Goal: Task Accomplishment & Management: Complete application form

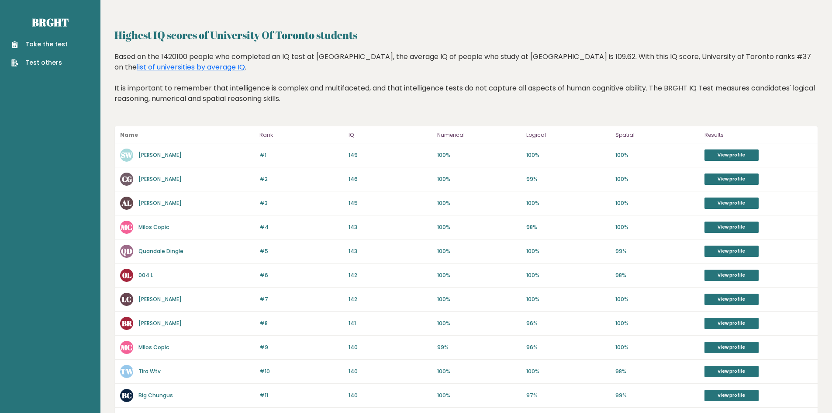
click at [55, 44] on link "Take the test" at bounding box center [39, 44] width 56 height 9
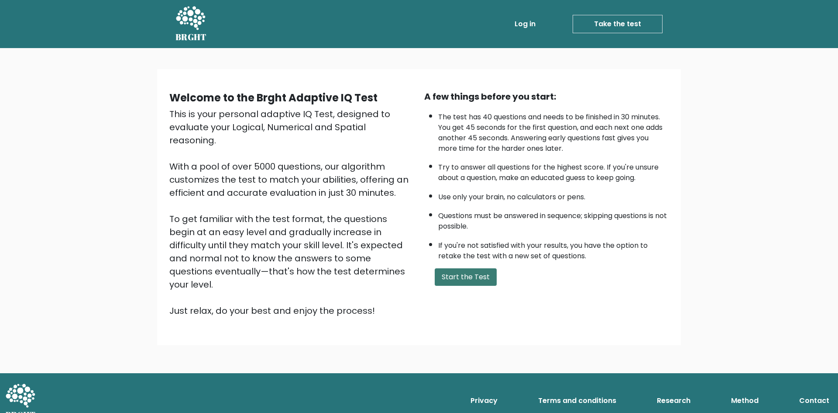
click at [445, 279] on button "Start the Test" at bounding box center [466, 276] width 62 height 17
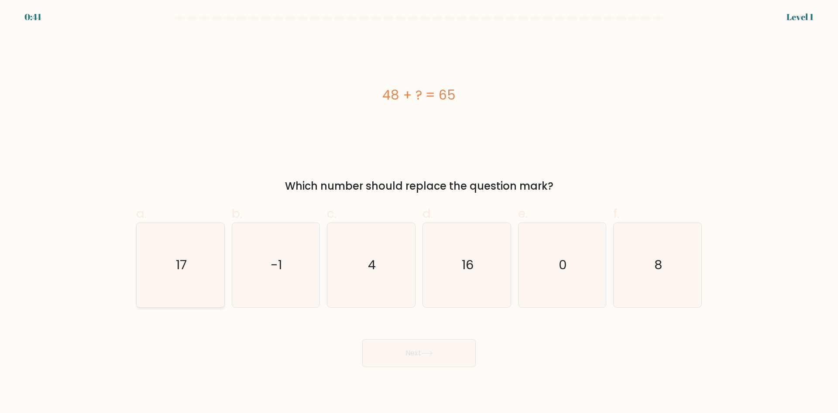
click at [179, 264] on text "17" at bounding box center [181, 264] width 11 height 17
click at [419, 212] on input "a. 17" at bounding box center [419, 210] width 0 height 6
radio input "true"
click at [426, 356] on button "Next" at bounding box center [419, 353] width 114 height 28
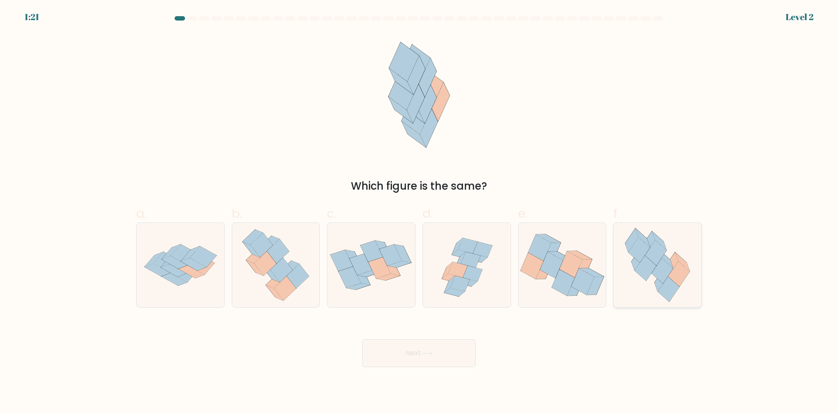
click at [672, 290] on icon at bounding box center [668, 288] width 21 height 25
click at [420, 212] on input "f." at bounding box center [419, 210] width 0 height 6
radio input "true"
click at [456, 351] on button "Next" at bounding box center [419, 353] width 114 height 28
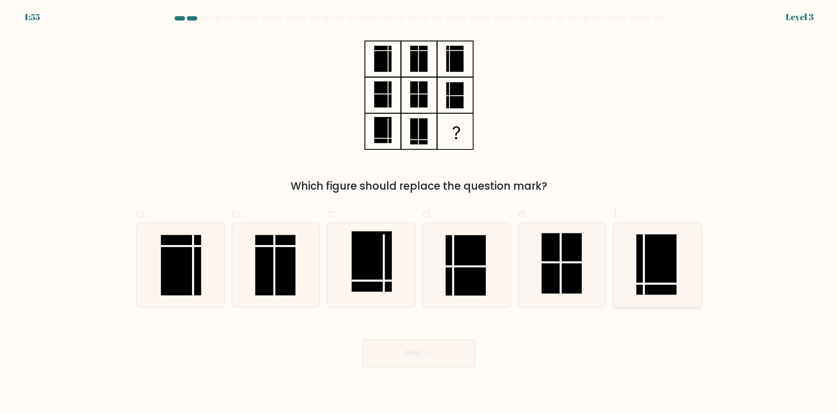
click at [643, 289] on rect at bounding box center [657, 264] width 40 height 60
click at [420, 212] on input "f." at bounding box center [419, 210] width 0 height 6
radio input "true"
click at [446, 357] on button "Next" at bounding box center [419, 353] width 114 height 28
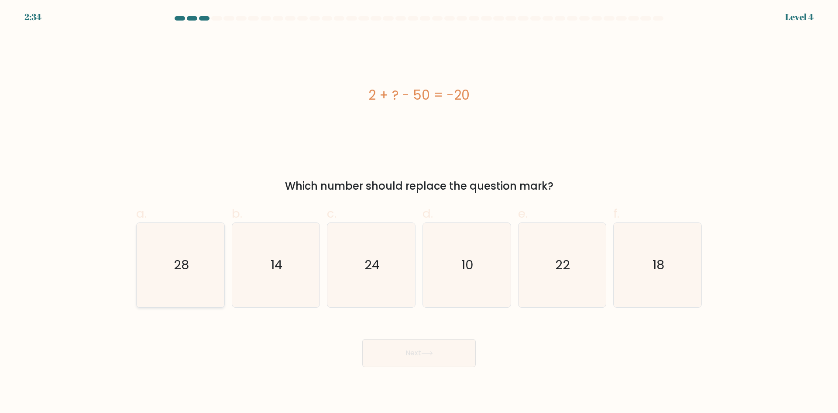
click at [185, 269] on text "28" at bounding box center [181, 264] width 15 height 17
click at [419, 212] on input "a. 28" at bounding box center [419, 210] width 0 height 6
radio input "true"
click at [426, 349] on button "Next" at bounding box center [419, 353] width 114 height 28
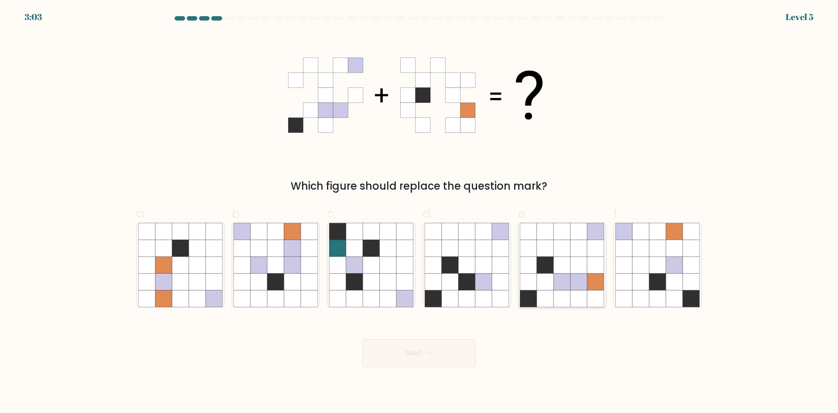
click at [549, 278] on icon at bounding box center [545, 281] width 17 height 17
click at [420, 212] on input "e." at bounding box center [419, 210] width 0 height 6
radio input "true"
click at [439, 355] on button "Next" at bounding box center [419, 353] width 114 height 28
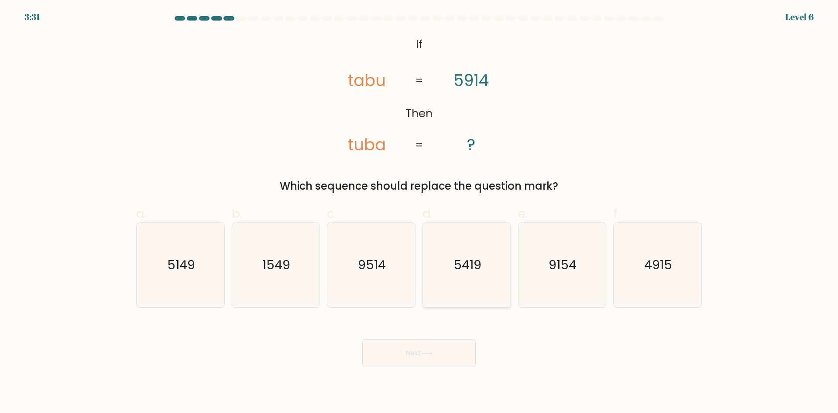
click at [467, 284] on icon "5419" at bounding box center [467, 265] width 84 height 84
click at [420, 212] on input "d. 5419" at bounding box center [419, 210] width 0 height 6
radio input "true"
click at [449, 360] on button "Next" at bounding box center [419, 353] width 114 height 28
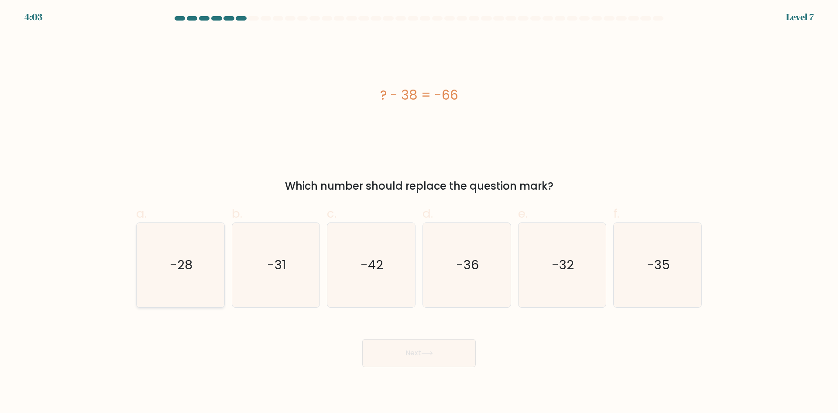
click at [210, 287] on icon "-28" at bounding box center [180, 265] width 84 height 84
click at [419, 212] on input "a. -28" at bounding box center [419, 210] width 0 height 6
radio input "true"
click at [420, 355] on button "Next" at bounding box center [419, 353] width 114 height 28
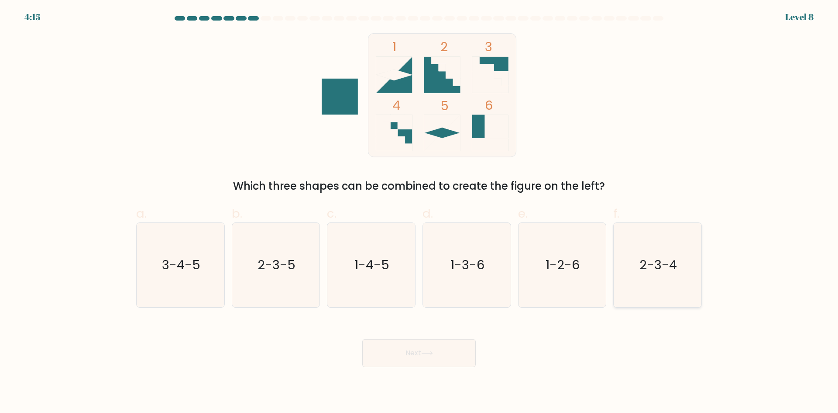
click at [636, 283] on icon "2-3-4" at bounding box center [658, 265] width 84 height 84
click at [420, 212] on input "f. 2-3-4" at bounding box center [419, 210] width 0 height 6
radio input "true"
click at [415, 359] on button "Next" at bounding box center [419, 353] width 114 height 28
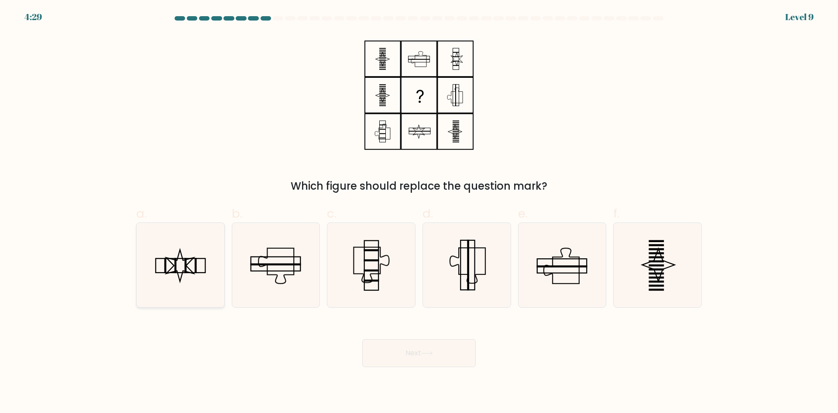
click at [196, 262] on rect at bounding box center [196, 265] width 2 height 15
click at [419, 212] on input "a." at bounding box center [419, 210] width 0 height 6
radio input "true"
click at [433, 355] on icon at bounding box center [427, 353] width 12 height 5
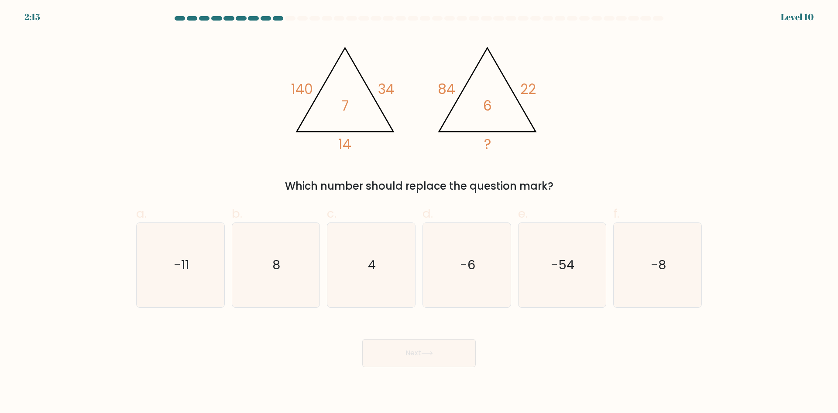
click at [610, 69] on div "@import url('https://fonts.googleapis.com/css?family=Abril+Fatface:400,100,100i…" at bounding box center [419, 113] width 576 height 161
click at [72, 185] on form at bounding box center [419, 191] width 838 height 351
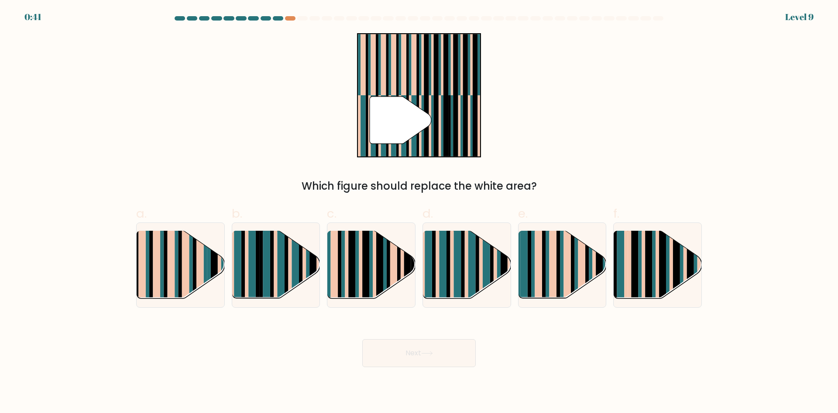
click at [279, 20] on div at bounding box center [278, 18] width 10 height 4
click at [450, 288] on rect at bounding box center [448, 272] width 3 height 87
click at [420, 212] on input "d." at bounding box center [419, 210] width 0 height 6
radio input "true"
click at [429, 349] on button "Next" at bounding box center [419, 353] width 114 height 28
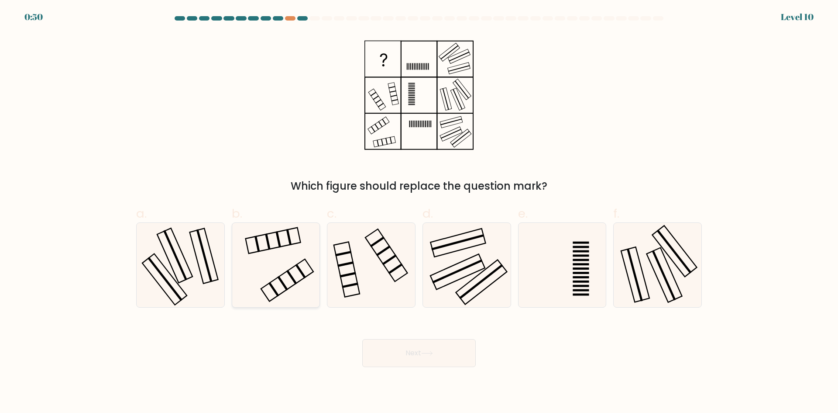
click at [298, 293] on icon at bounding box center [276, 265] width 84 height 84
click at [419, 212] on input "b." at bounding box center [419, 210] width 0 height 6
radio input "true"
click at [390, 351] on button "Next" at bounding box center [419, 353] width 114 height 28
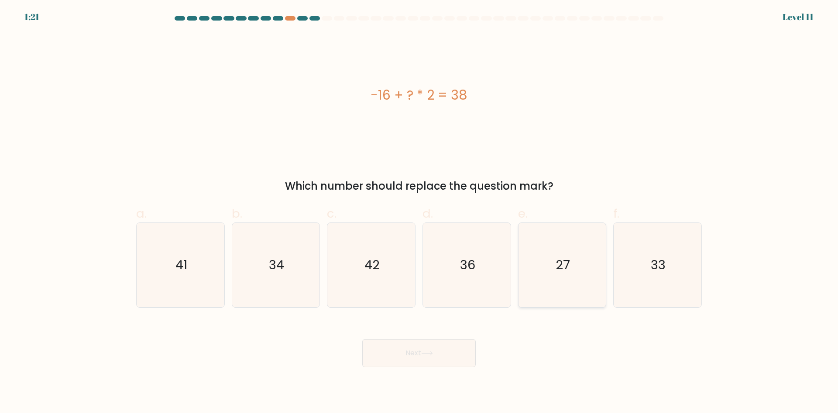
click at [572, 276] on icon "27" at bounding box center [562, 265] width 84 height 84
click at [420, 212] on input "e. 27" at bounding box center [419, 210] width 0 height 6
radio input "true"
click at [449, 352] on button "Next" at bounding box center [419, 353] width 114 height 28
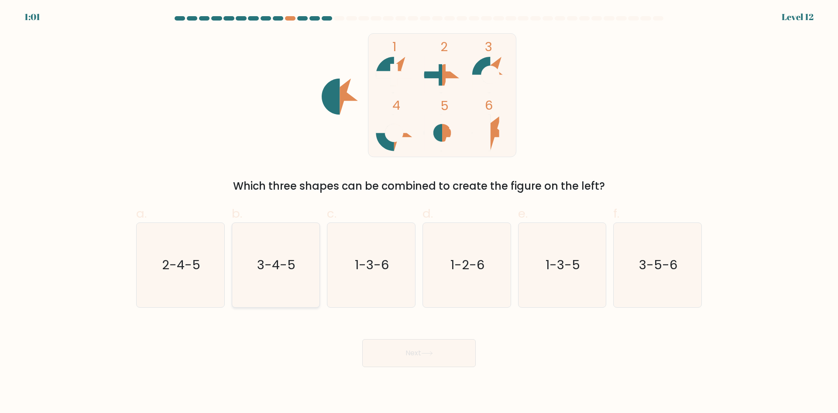
click at [296, 268] on icon "3-4-5" at bounding box center [276, 265] width 84 height 84
click at [419, 212] on input "b. 3-4-5" at bounding box center [419, 210] width 0 height 6
radio input "true"
click at [426, 356] on button "Next" at bounding box center [419, 353] width 114 height 28
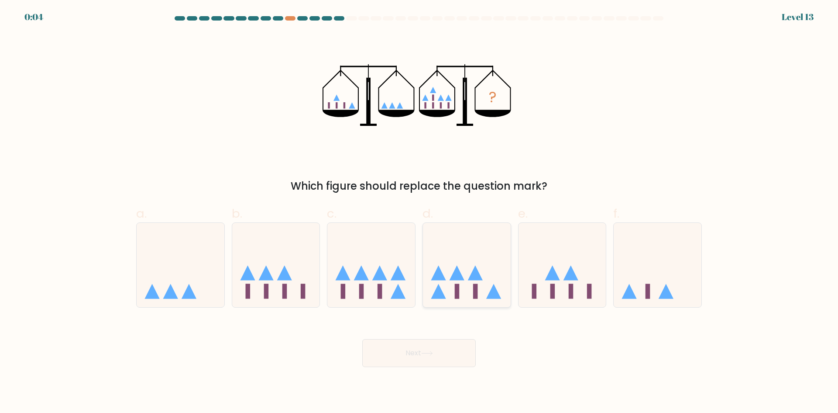
click at [489, 288] on icon at bounding box center [467, 264] width 88 height 72
click at [420, 212] on input "d." at bounding box center [419, 210] width 0 height 6
radio input "true"
click at [459, 342] on button "Next" at bounding box center [419, 353] width 114 height 28
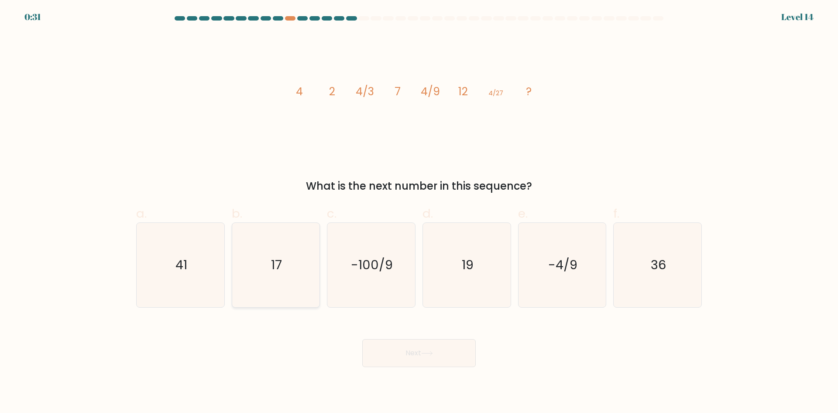
click at [303, 256] on icon "17" at bounding box center [276, 265] width 84 height 84
click at [419, 212] on input "b. 17" at bounding box center [419, 210] width 0 height 6
radio input "true"
click at [414, 349] on button "Next" at bounding box center [419, 353] width 114 height 28
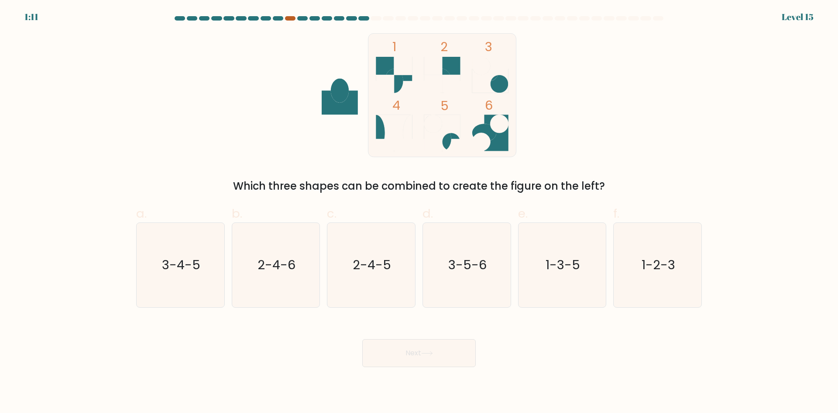
drag, startPoint x: 293, startPoint y: 23, endPoint x: 289, endPoint y: 20, distance: 4.6
click at [291, 22] on div at bounding box center [419, 20] width 576 height 8
click at [289, 19] on div at bounding box center [290, 18] width 10 height 4
click at [291, 20] on div at bounding box center [290, 18] width 10 height 4
click at [439, 281] on icon "3-5-6" at bounding box center [467, 265] width 84 height 84
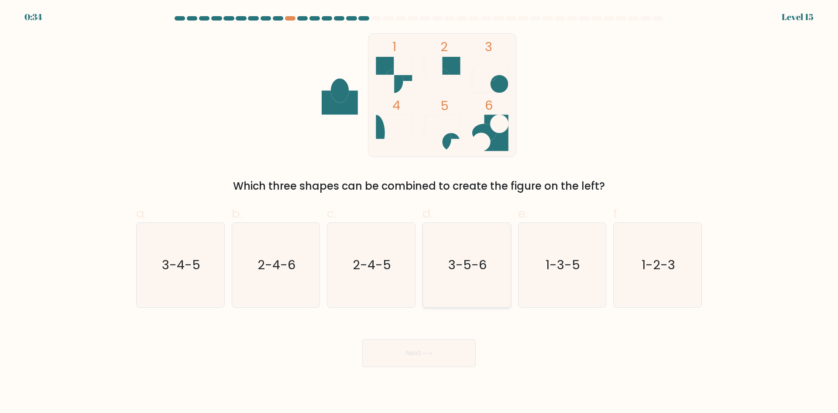
click at [420, 212] on input "d. 3-5-6" at bounding box center [419, 210] width 0 height 6
radio input "true"
click at [416, 351] on button "Next" at bounding box center [419, 353] width 114 height 28
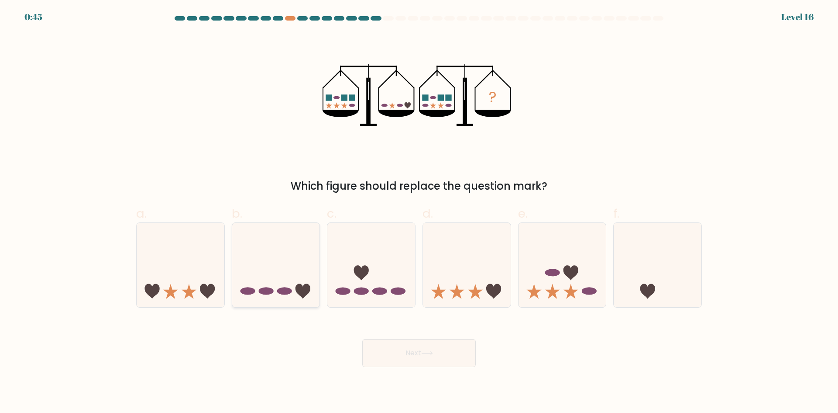
click at [289, 278] on icon at bounding box center [276, 264] width 88 height 72
click at [419, 212] on input "b." at bounding box center [419, 210] width 0 height 6
radio input "true"
click at [400, 351] on button "Next" at bounding box center [419, 353] width 114 height 28
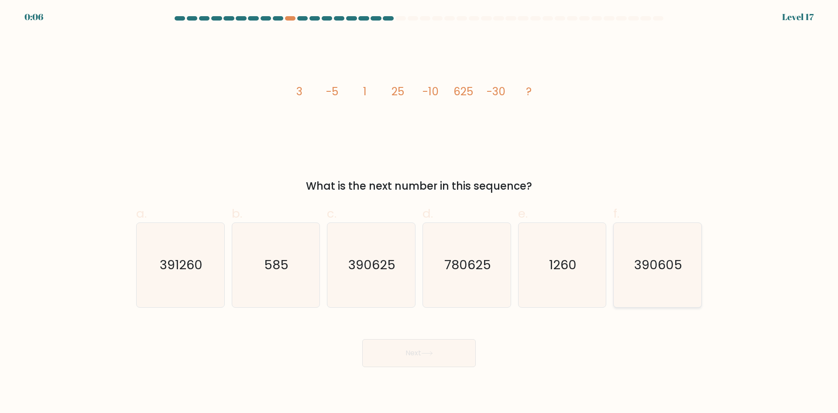
click at [627, 294] on icon "390605" at bounding box center [658, 265] width 84 height 84
click at [420, 212] on input "f. 390605" at bounding box center [419, 210] width 0 height 6
radio input "true"
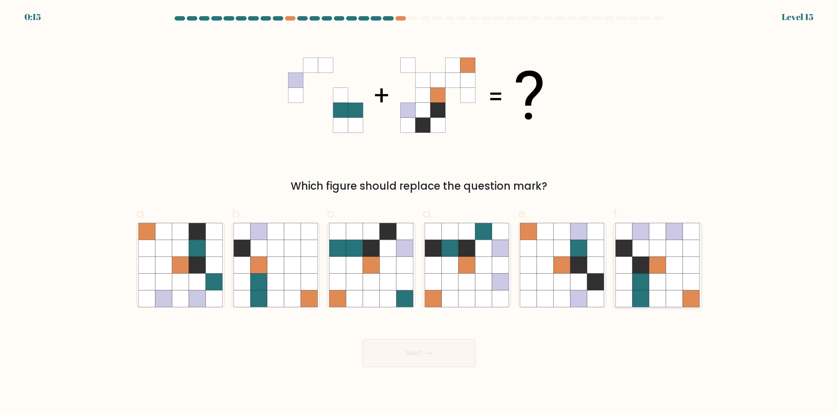
click at [672, 293] on icon at bounding box center [674, 298] width 17 height 17
click at [420, 212] on input "f." at bounding box center [419, 210] width 0 height 6
radio input "true"
click at [437, 353] on button "Next" at bounding box center [419, 353] width 114 height 28
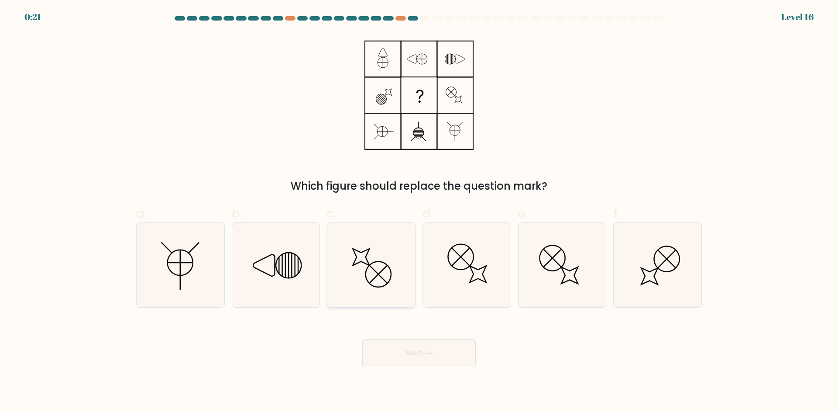
click at [365, 277] on icon at bounding box center [371, 265] width 84 height 84
click at [419, 212] on input "c." at bounding box center [419, 210] width 0 height 6
radio input "true"
click at [432, 353] on icon at bounding box center [427, 353] width 10 height 4
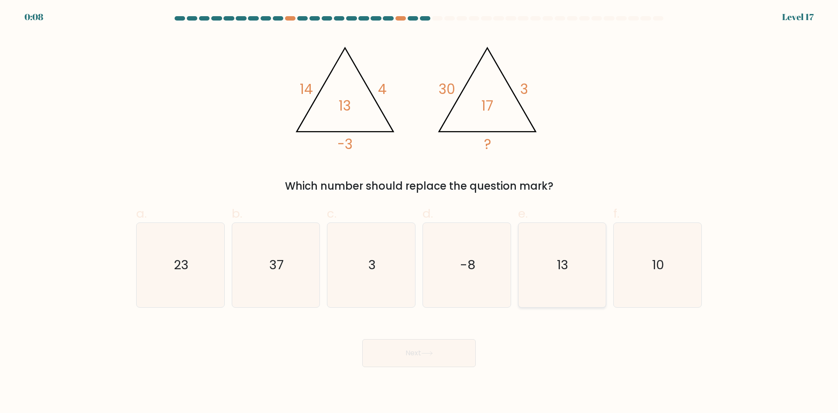
click at [527, 293] on icon "13" at bounding box center [562, 265] width 84 height 84
click at [420, 212] on input "e. 13" at bounding box center [419, 210] width 0 height 6
radio input "true"
click at [404, 347] on button "Next" at bounding box center [419, 353] width 114 height 28
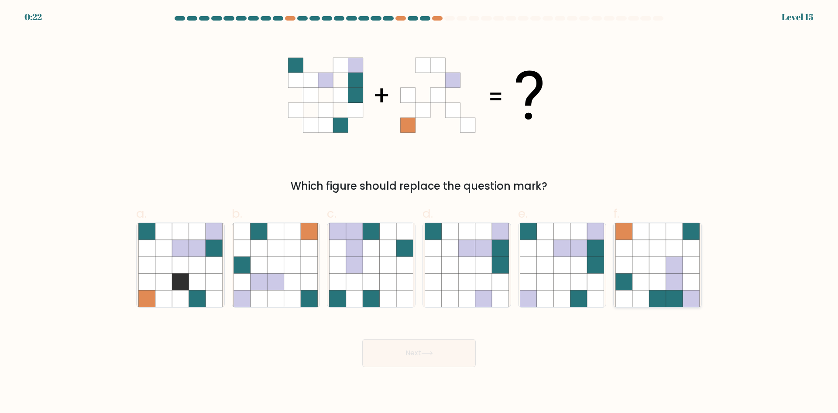
click at [643, 296] on icon at bounding box center [641, 298] width 17 height 17
click at [420, 212] on input "f." at bounding box center [419, 210] width 0 height 6
radio input "true"
click at [441, 353] on button "Next" at bounding box center [419, 353] width 114 height 28
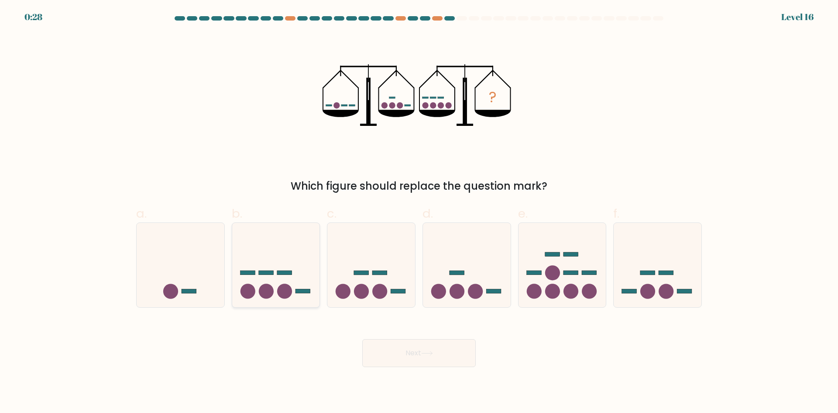
click at [288, 294] on circle at bounding box center [284, 291] width 15 height 15
click at [419, 212] on input "b." at bounding box center [419, 210] width 0 height 6
radio input "true"
click at [400, 356] on button "Next" at bounding box center [419, 353] width 114 height 28
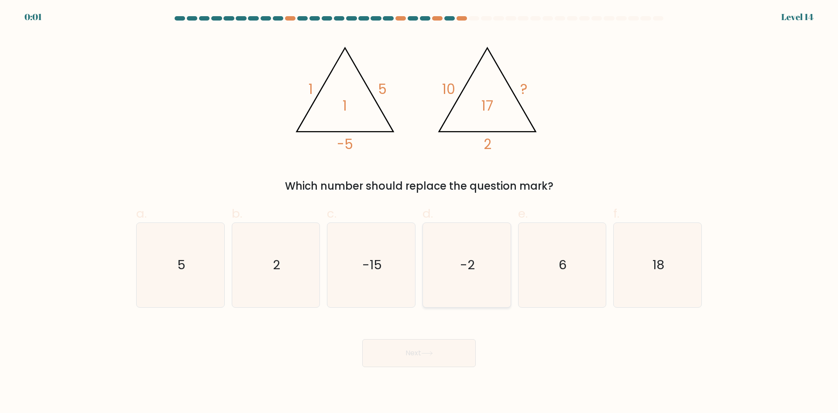
click at [451, 282] on icon "-2" at bounding box center [467, 265] width 84 height 84
click at [420, 212] on input "d. -2" at bounding box center [419, 210] width 0 height 6
radio input "true"
click at [450, 348] on button "Next" at bounding box center [419, 353] width 114 height 28
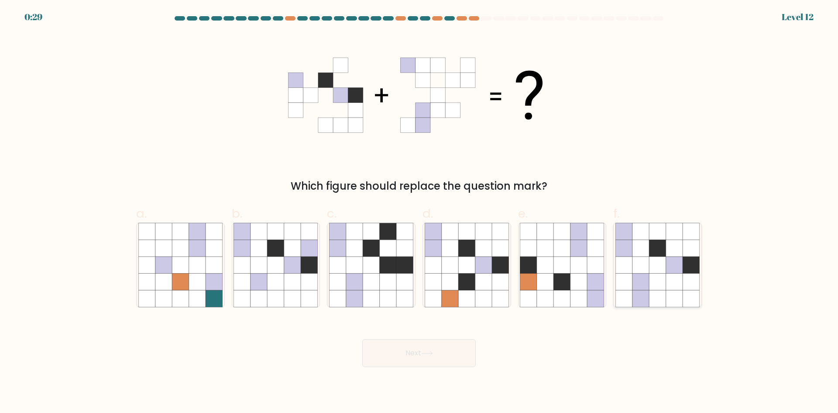
click at [657, 290] on icon at bounding box center [657, 298] width 17 height 17
click at [420, 212] on input "f." at bounding box center [419, 210] width 0 height 6
radio input "true"
click at [441, 345] on button "Next" at bounding box center [419, 353] width 114 height 28
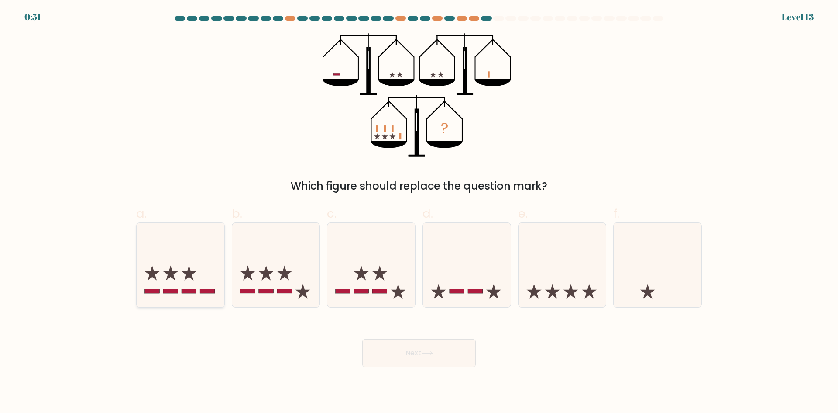
click at [215, 290] on rect at bounding box center [207, 291] width 15 height 4
click at [419, 212] on input "a." at bounding box center [419, 210] width 0 height 6
radio input "true"
click at [426, 356] on button "Next" at bounding box center [419, 353] width 114 height 28
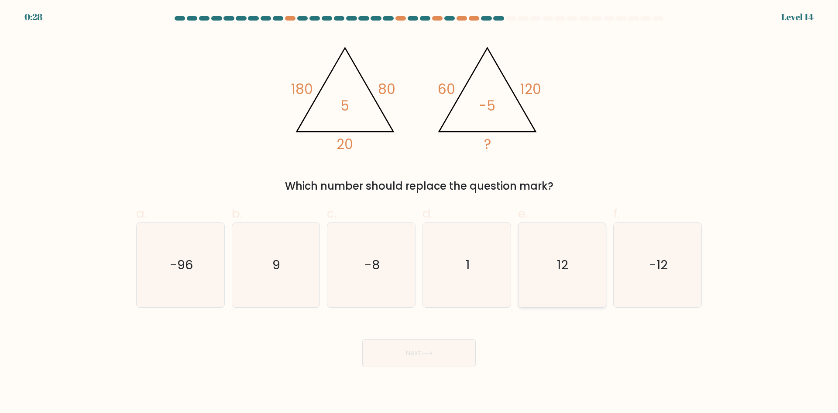
click at [565, 294] on icon "12" at bounding box center [562, 265] width 84 height 84
click at [420, 212] on input "e. 12" at bounding box center [419, 210] width 0 height 6
radio input "true"
click at [399, 357] on button "Next" at bounding box center [419, 353] width 114 height 28
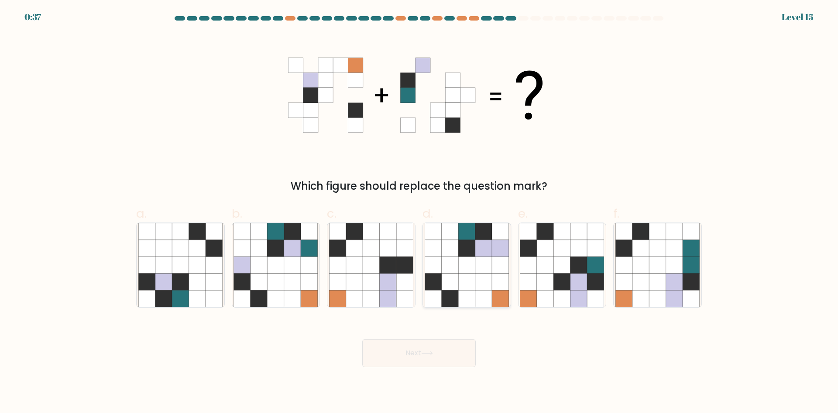
click at [464, 292] on icon at bounding box center [466, 298] width 17 height 17
click at [420, 212] on input "d." at bounding box center [419, 210] width 0 height 6
radio input "true"
click at [442, 360] on button "Next" at bounding box center [419, 353] width 114 height 28
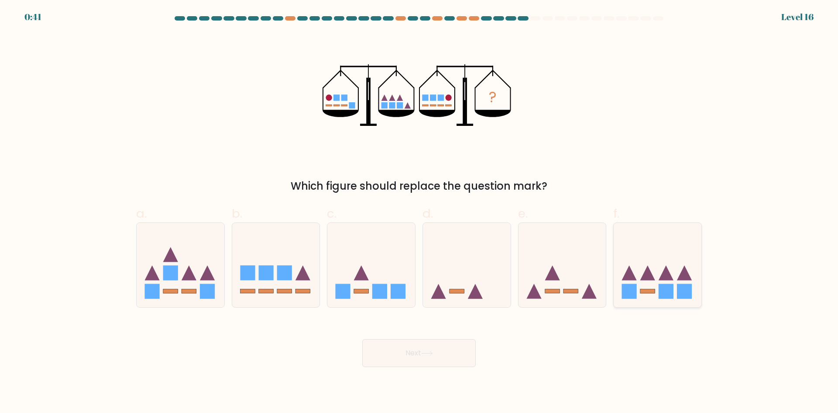
click at [666, 295] on rect at bounding box center [666, 291] width 15 height 15
click at [420, 212] on input "f." at bounding box center [419, 210] width 0 height 6
radio input "true"
click at [446, 348] on button "Next" at bounding box center [419, 353] width 114 height 28
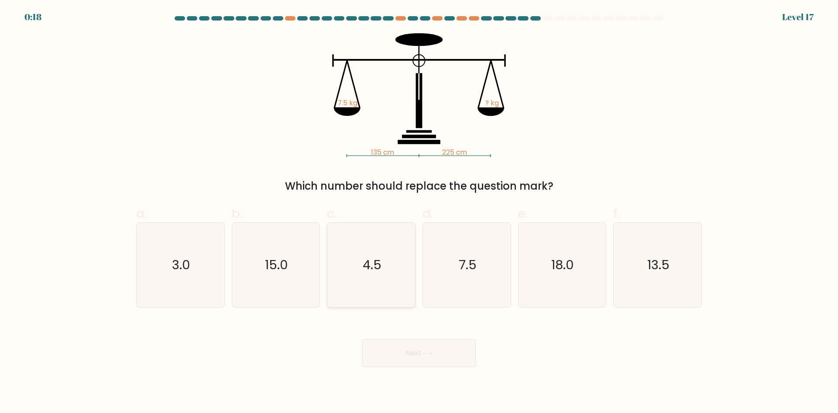
click at [380, 282] on icon "4.5" at bounding box center [371, 265] width 84 height 84
click at [419, 212] on input "c. 4.5" at bounding box center [419, 210] width 0 height 6
radio input "true"
click at [403, 354] on button "Next" at bounding box center [419, 353] width 114 height 28
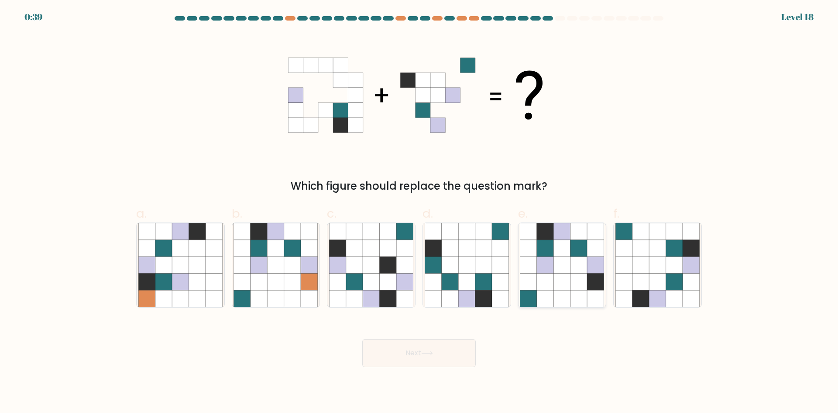
click at [565, 272] on icon at bounding box center [562, 264] width 17 height 17
click at [420, 212] on input "e." at bounding box center [419, 210] width 0 height 6
radio input "true"
click at [441, 351] on button "Next" at bounding box center [419, 353] width 114 height 28
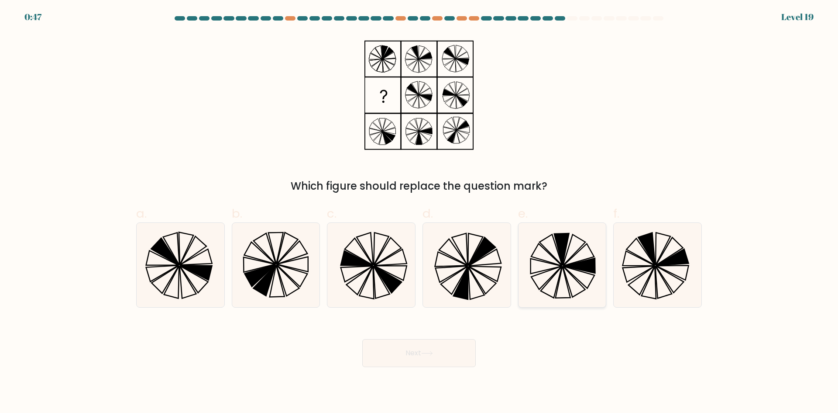
click at [578, 289] on icon at bounding box center [562, 265] width 84 height 84
click at [420, 212] on input "e." at bounding box center [419, 210] width 0 height 6
radio input "true"
click at [425, 355] on icon at bounding box center [427, 353] width 12 height 5
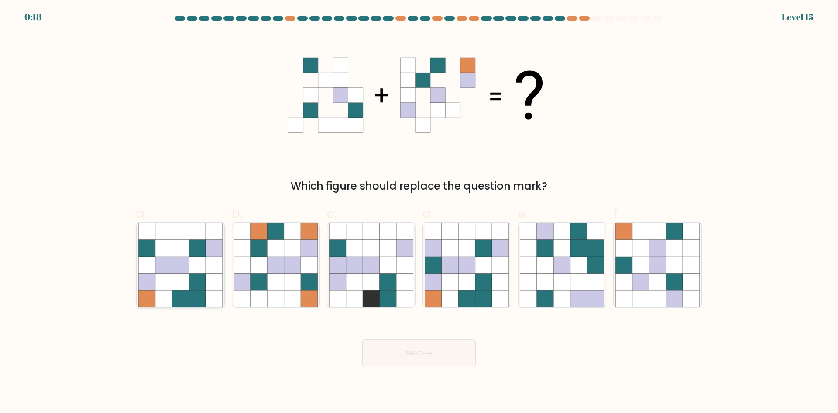
click at [180, 286] on icon at bounding box center [180, 281] width 17 height 17
click at [419, 212] on input "a." at bounding box center [419, 210] width 0 height 6
radio input "true"
click at [423, 357] on button "Next" at bounding box center [419, 353] width 114 height 28
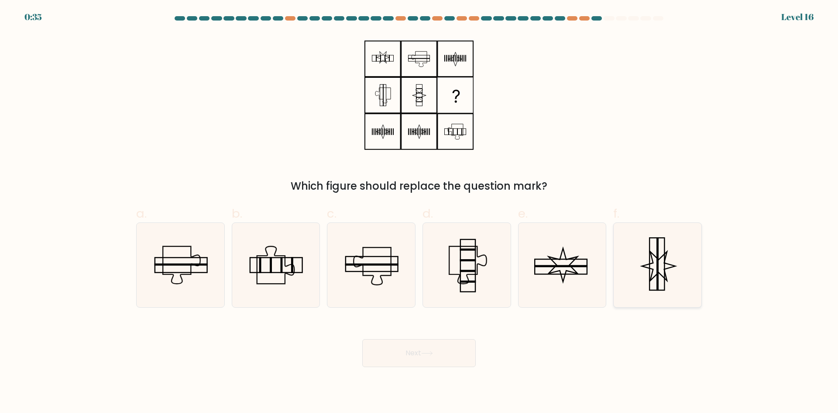
click at [643, 289] on icon at bounding box center [658, 265] width 84 height 84
click at [420, 212] on input "f." at bounding box center [419, 210] width 0 height 6
radio input "true"
click at [451, 353] on button "Next" at bounding box center [419, 353] width 114 height 28
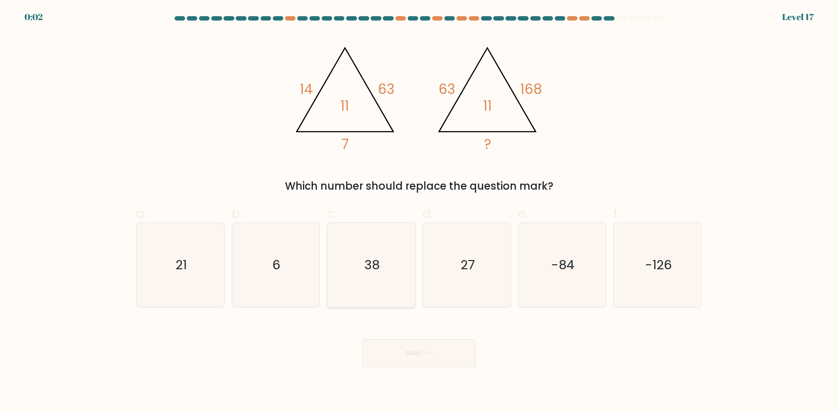
click at [396, 288] on icon "38" at bounding box center [371, 265] width 84 height 84
click at [419, 212] on input "c. 38" at bounding box center [419, 210] width 0 height 6
radio input "true"
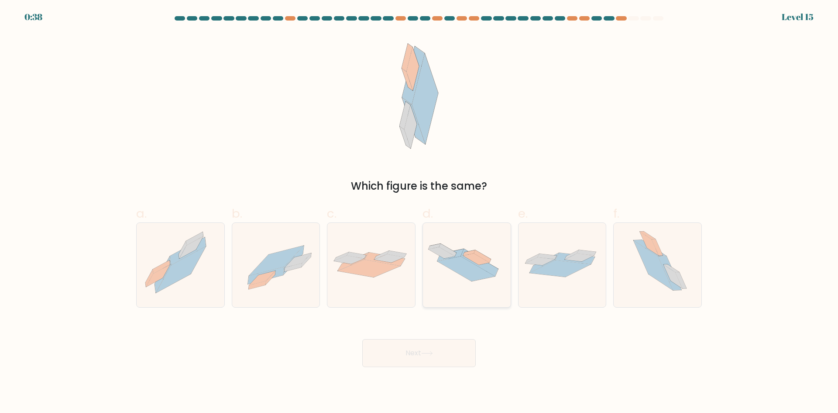
click at [458, 283] on icon at bounding box center [467, 264] width 88 height 53
click at [420, 212] on input "d." at bounding box center [419, 210] width 0 height 6
radio input "true"
click at [289, 285] on icon at bounding box center [276, 264] width 88 height 63
click at [419, 212] on input "b." at bounding box center [419, 210] width 0 height 6
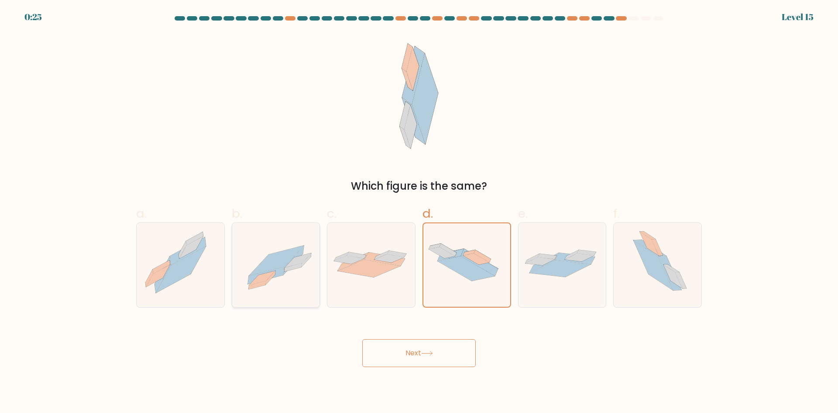
radio input "true"
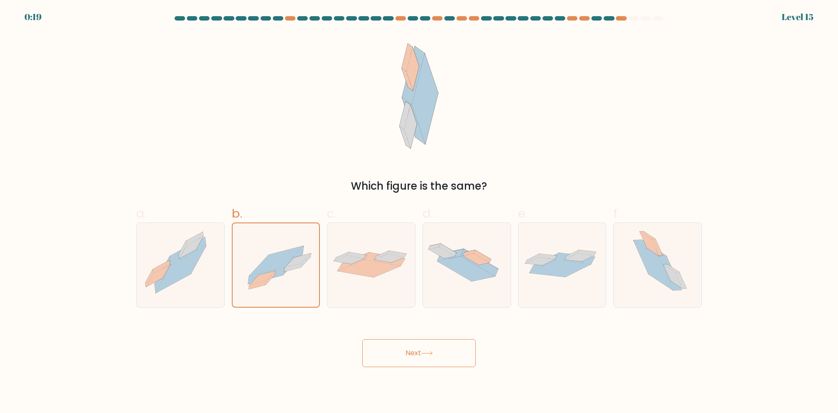
click at [408, 353] on button "Next" at bounding box center [419, 353] width 114 height 28
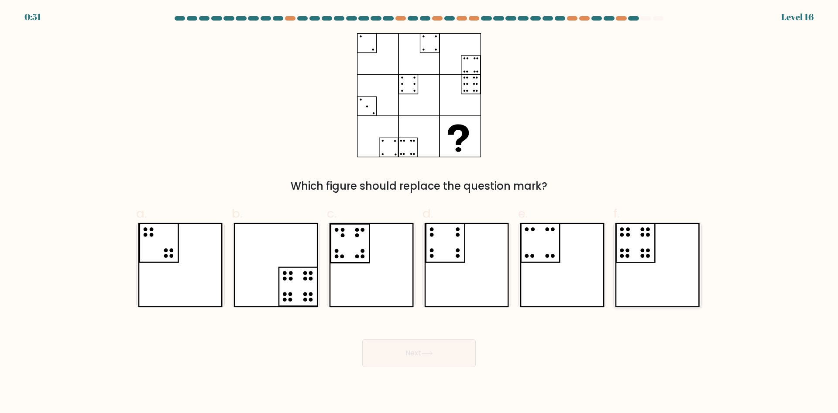
click at [628, 268] on icon at bounding box center [657, 265] width 85 height 84
click at [420, 212] on input "f." at bounding box center [419, 210] width 0 height 6
radio input "true"
click at [451, 360] on button "Next" at bounding box center [419, 353] width 114 height 28
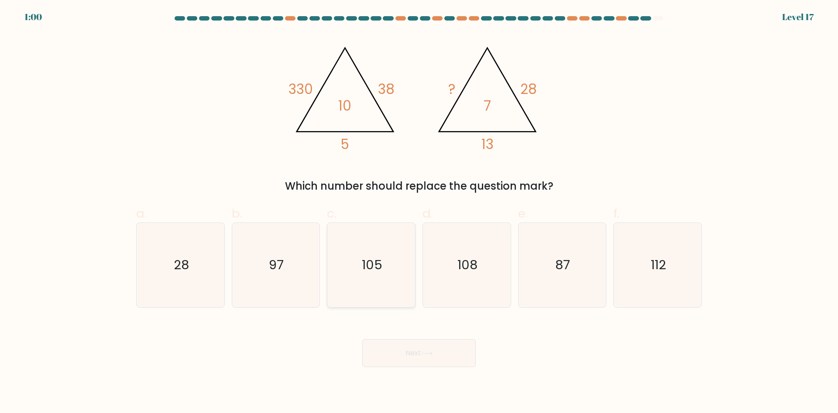
click at [385, 269] on icon "105" at bounding box center [371, 265] width 84 height 84
click at [419, 212] on input "c. 105" at bounding box center [419, 210] width 0 height 6
radio input "true"
click at [433, 346] on button "Next" at bounding box center [419, 353] width 114 height 28
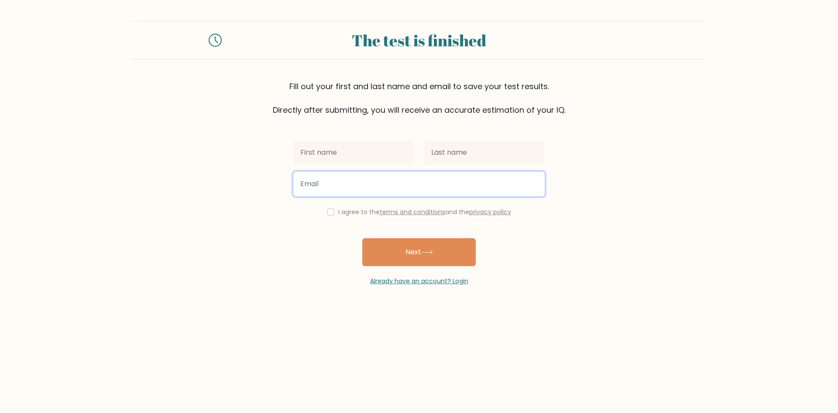
click at [371, 190] on input "email" at bounding box center [419, 184] width 252 height 24
click at [322, 179] on input "email" at bounding box center [419, 184] width 252 height 24
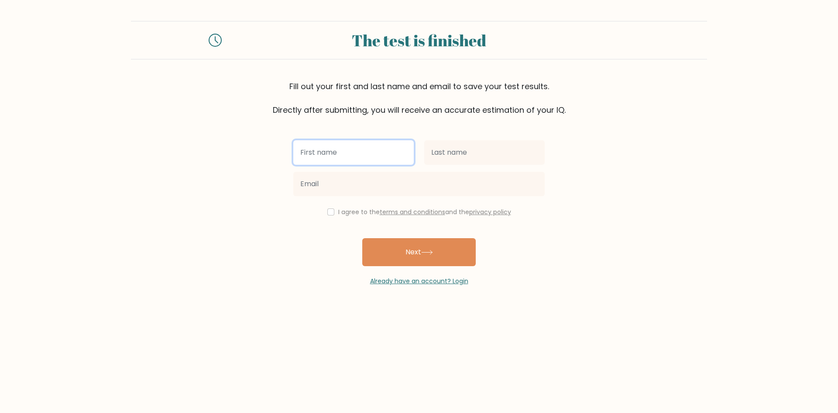
click at [355, 164] on input "text" at bounding box center [353, 152] width 121 height 24
type input "A"
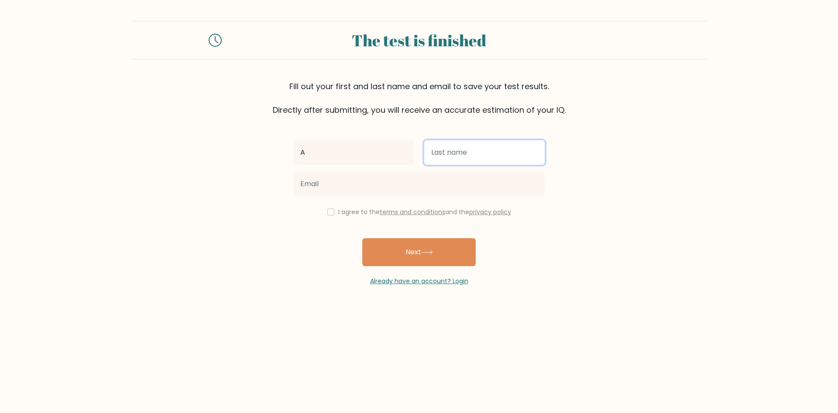
click at [425, 158] on input "text" at bounding box center [484, 152] width 121 height 24
type input "S"
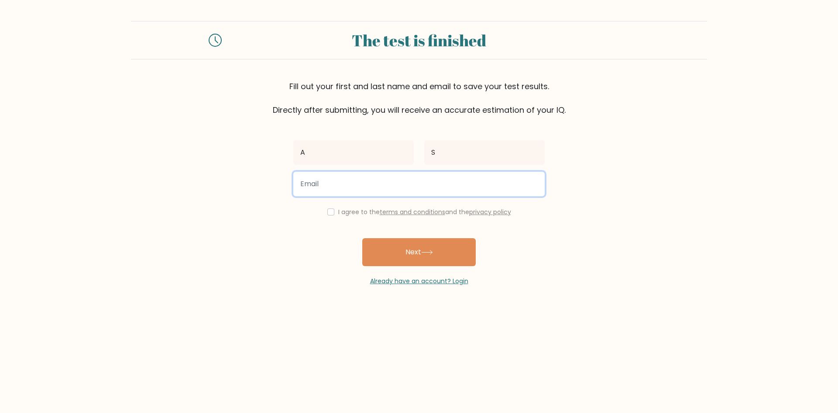
click at [362, 181] on input "email" at bounding box center [419, 184] width 252 height 24
type input "alpihorny@gmail.com"
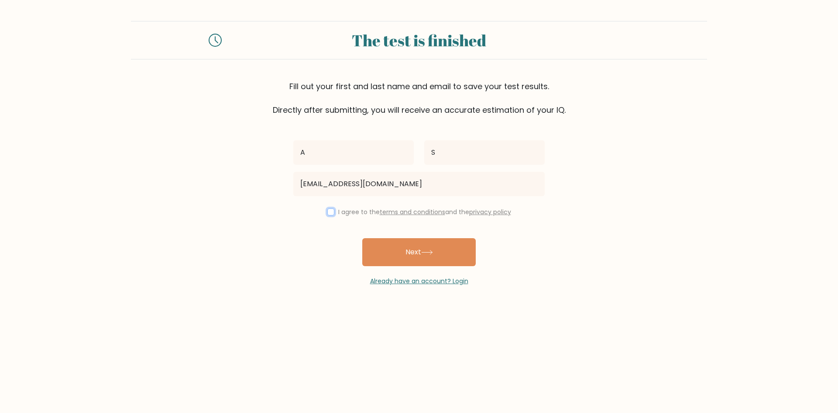
click at [332, 213] on input "checkbox" at bounding box center [330, 211] width 7 height 7
checkbox input "true"
click at [378, 249] on button "Next" at bounding box center [419, 252] width 114 height 28
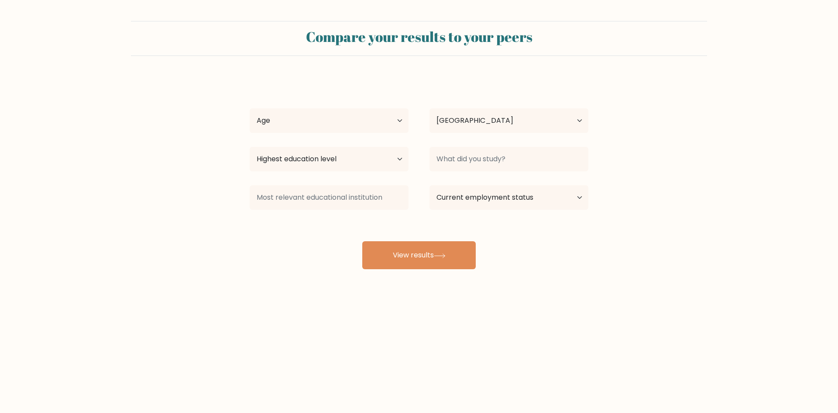
select select "NL"
click at [329, 163] on select "Highest education level No schooling Primary Lower Secondary Upper Secondary Oc…" at bounding box center [329, 159] width 159 height 24
select select "bachelors_degree"
click at [250, 147] on select "Highest education level No schooling Primary Lower Secondary Upper Secondary Oc…" at bounding box center [329, 159] width 159 height 24
click at [320, 171] on select "Highest education level No schooling Primary Lower Secondary Upper Secondary Oc…" at bounding box center [329, 159] width 159 height 24
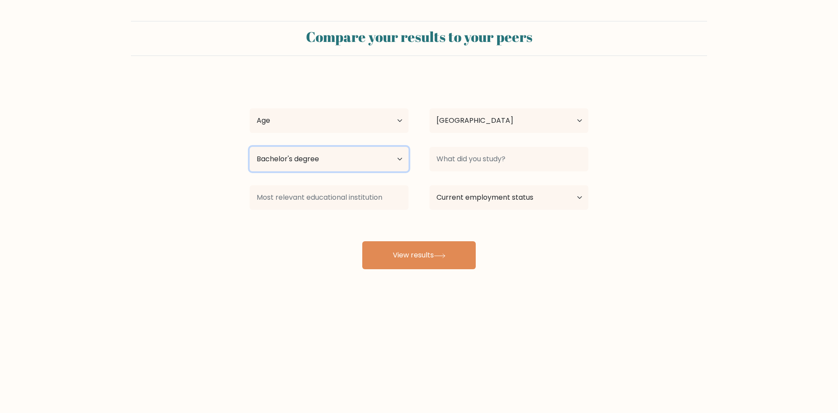
click at [250, 147] on select "Highest education level No schooling Primary Lower Secondary Upper Secondary Oc…" at bounding box center [329, 159] width 159 height 24
click at [337, 127] on select "Age Under [DEMOGRAPHIC_DATA] [DEMOGRAPHIC_DATA] [DEMOGRAPHIC_DATA] [DEMOGRAPHIC…" at bounding box center [329, 120] width 159 height 24
select select "18_24"
click at [250, 108] on select "Age Under [DEMOGRAPHIC_DATA] [DEMOGRAPHIC_DATA] [DEMOGRAPHIC_DATA] [DEMOGRAPHIC…" at bounding box center [329, 120] width 159 height 24
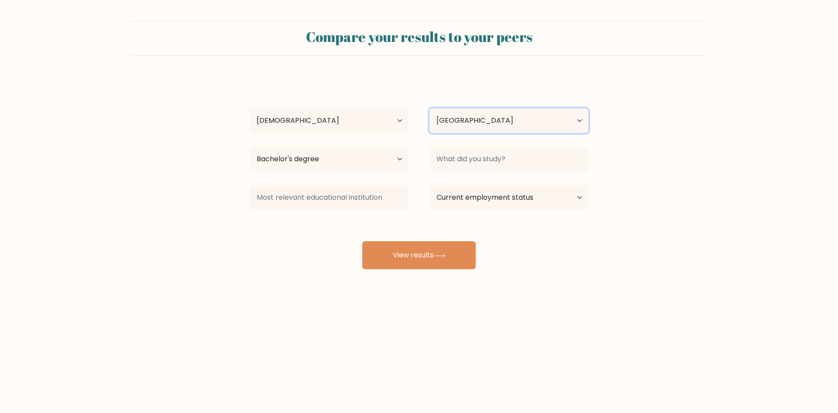
click at [469, 118] on select "Country [GEOGRAPHIC_DATA] [GEOGRAPHIC_DATA] [GEOGRAPHIC_DATA] [US_STATE] [GEOGR…" at bounding box center [509, 120] width 159 height 24
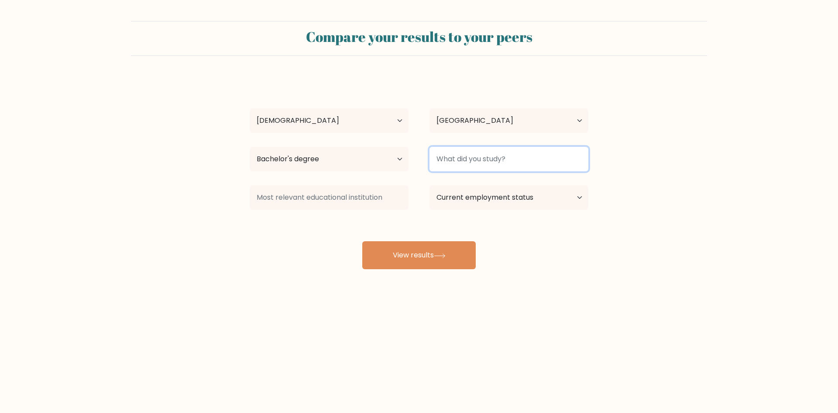
click at [476, 159] on input at bounding box center [509, 159] width 159 height 24
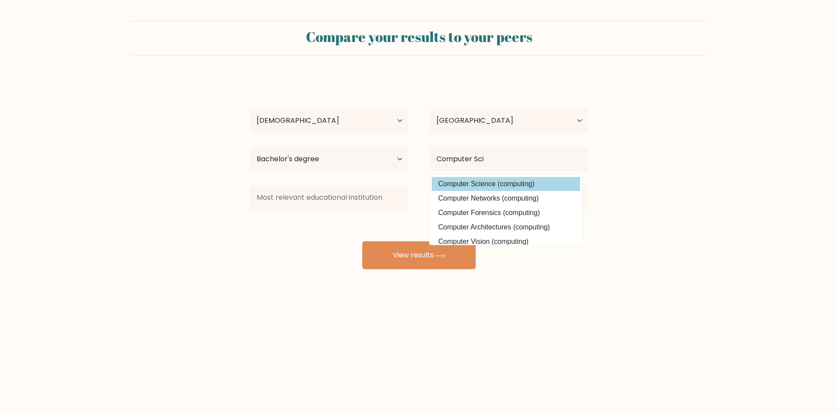
click at [473, 178] on option "Computer Science (computing)" at bounding box center [506, 184] width 148 height 14
type input "Computer Science"
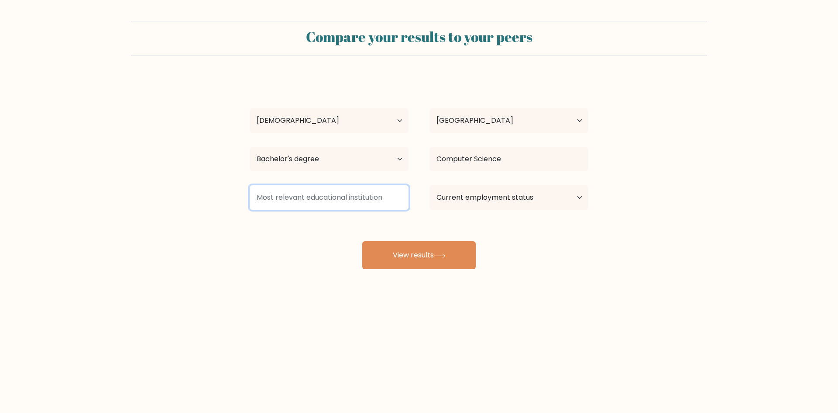
click at [368, 203] on input at bounding box center [329, 197] width 159 height 24
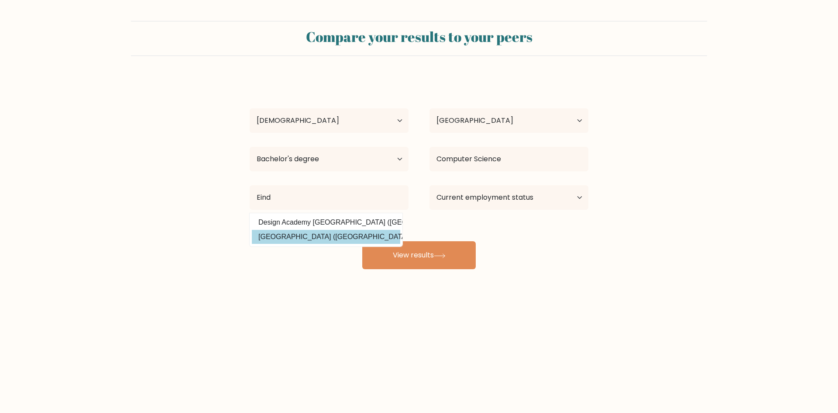
click at [359, 236] on option "[GEOGRAPHIC_DATA] ([GEOGRAPHIC_DATA])" at bounding box center [326, 237] width 148 height 14
type input "[GEOGRAPHIC_DATA]"
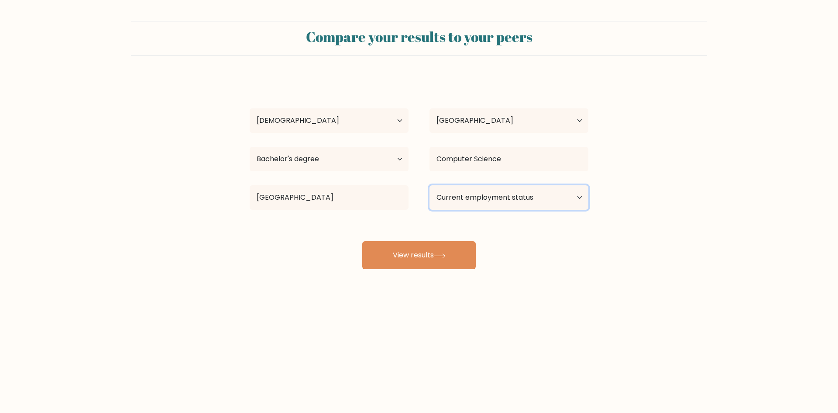
click at [475, 204] on select "Current employment status Employed Student Retired Other / prefer not to answer" at bounding box center [509, 197] width 159 height 24
select select "student"
click at [430, 185] on select "Current employment status Employed Student Retired Other / prefer not to answer" at bounding box center [509, 197] width 159 height 24
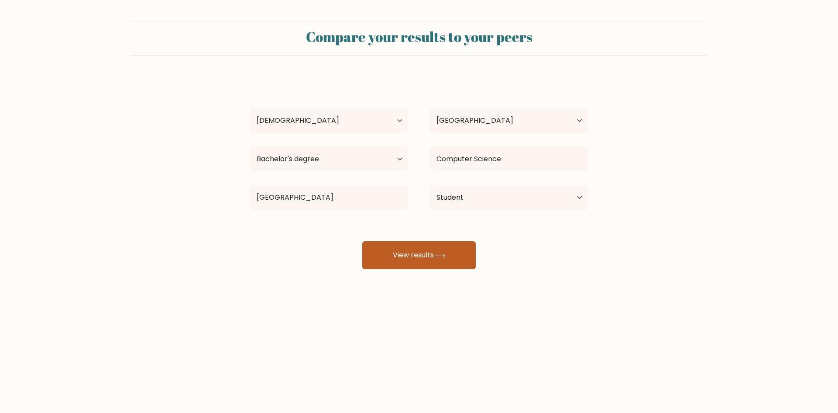
click at [450, 261] on button "View results" at bounding box center [419, 255] width 114 height 28
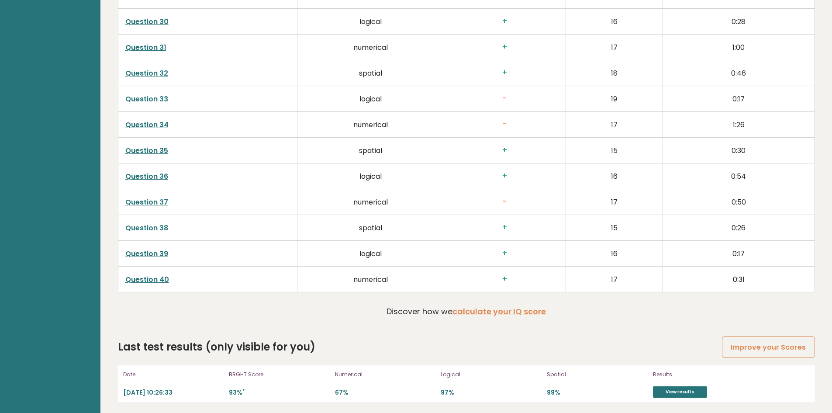
scroll to position [2238, 0]
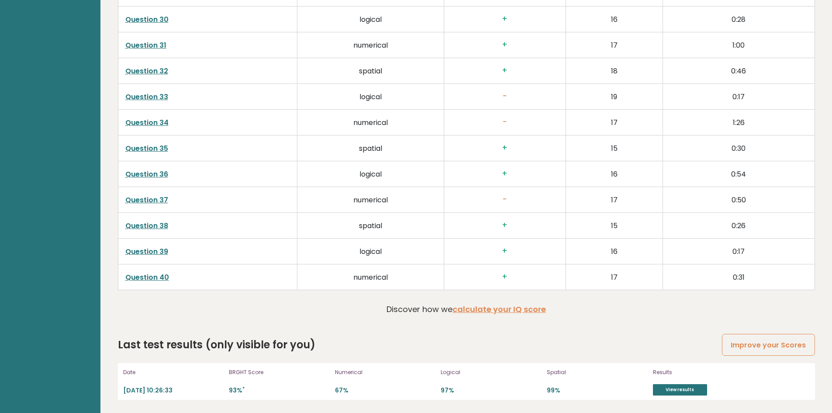
click at [676, 396] on div "Date 2025-09-11 10:26:33 BRGHT Score 93% * Numerical 67% Logical 97% Spatial 99…" at bounding box center [466, 381] width 697 height 37
click at [674, 391] on link "View results" at bounding box center [680, 389] width 54 height 11
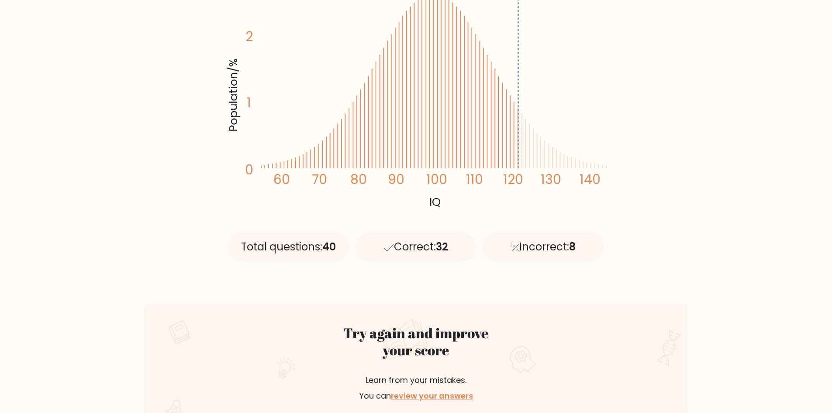
scroll to position [393, 0]
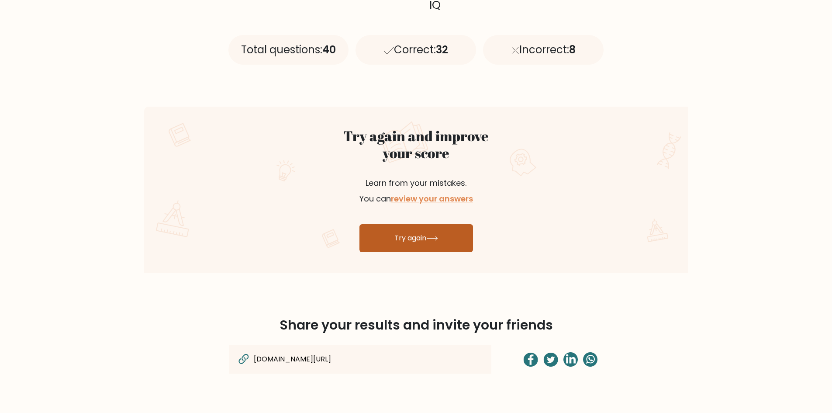
click at [437, 231] on link "Try again" at bounding box center [416, 238] width 114 height 28
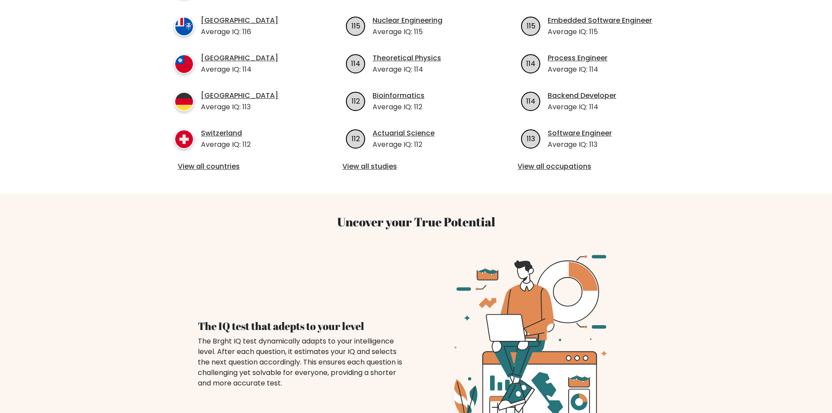
scroll to position [393, 0]
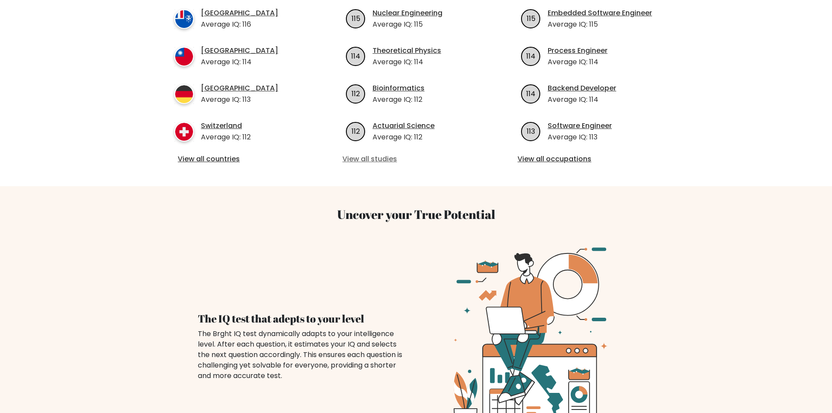
click at [371, 154] on link "View all studies" at bounding box center [415, 159] width 147 height 10
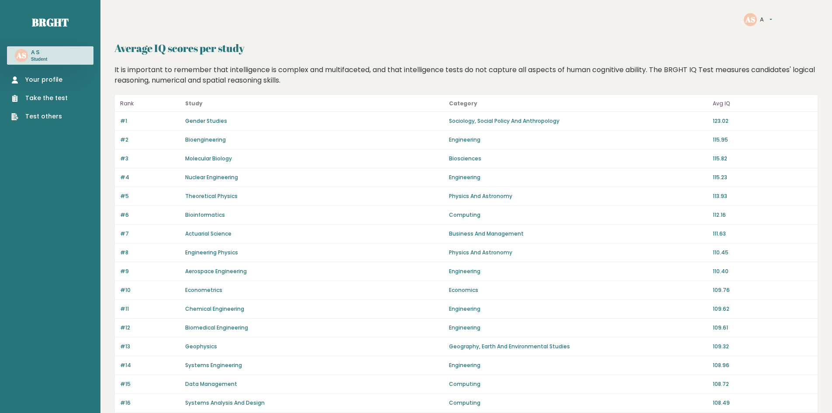
click at [54, 76] on link "Your profile" at bounding box center [39, 79] width 56 height 9
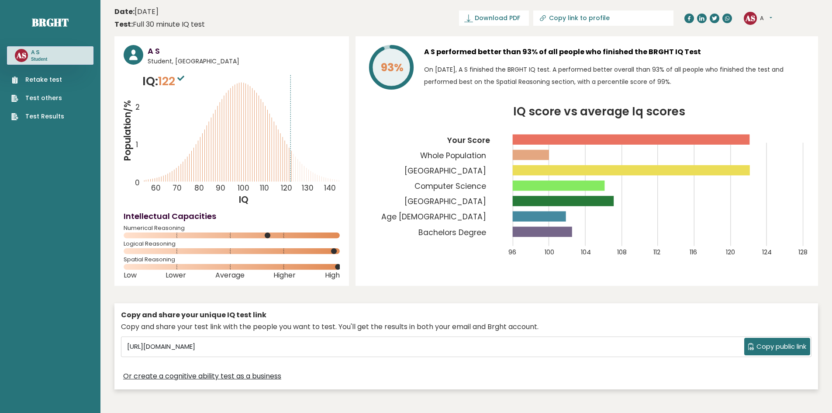
click at [178, 78] on span "122" at bounding box center [172, 81] width 28 height 16
drag, startPoint x: 226, startPoint y: 159, endPoint x: 253, endPoint y: 173, distance: 29.9
click at [251, 173] on icon "Population/% IQ 0 1 2 60 70 80 90 100 110 120 130 140" at bounding box center [232, 138] width 216 height 133
click at [255, 173] on icon "Population/% IQ 0 1 2 60 70 80 90 100 110 120 130 140" at bounding box center [232, 138] width 216 height 133
click at [239, 103] on icon at bounding box center [239, 132] width 0 height 99
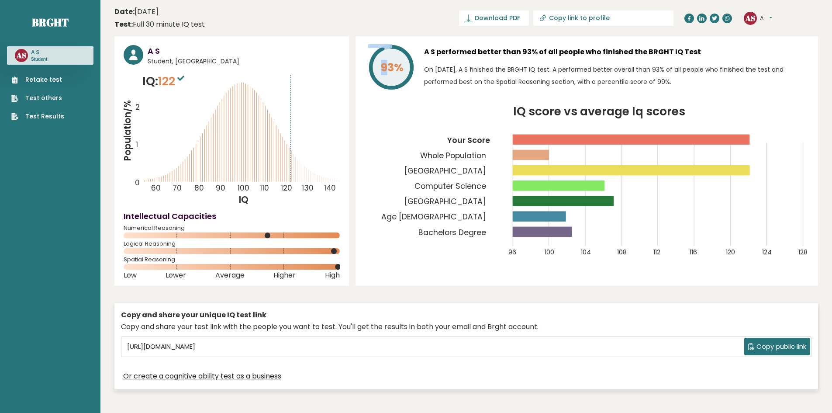
drag, startPoint x: 392, startPoint y: 76, endPoint x: 386, endPoint y: 91, distance: 16.7
click at [386, 91] on div "93%" at bounding box center [391, 69] width 52 height 48
click at [386, 92] on div "93%" at bounding box center [391, 69] width 52 height 48
click at [47, 100] on link "Test others" at bounding box center [37, 97] width 53 height 9
click at [46, 120] on link "Test Results" at bounding box center [37, 116] width 53 height 9
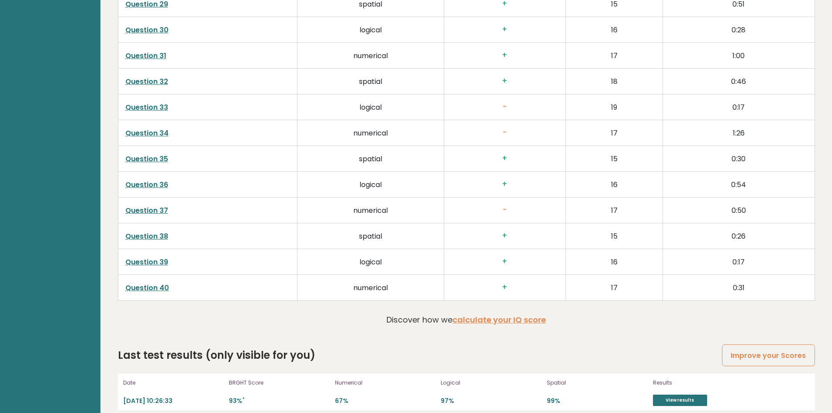
scroll to position [2238, 0]
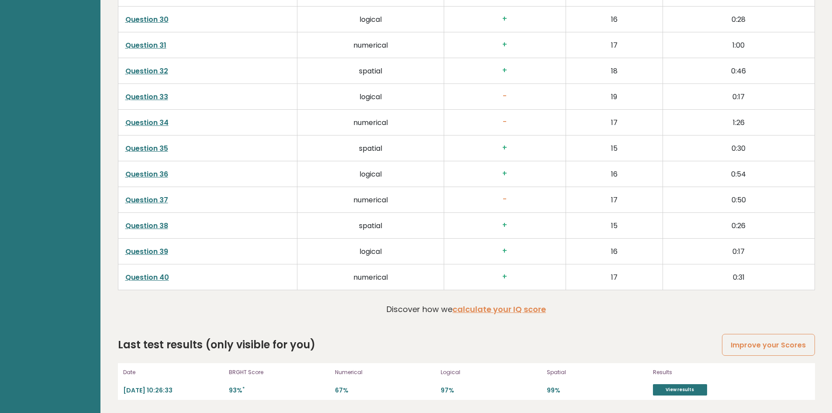
click at [160, 202] on link "Question 37" at bounding box center [146, 200] width 43 height 10
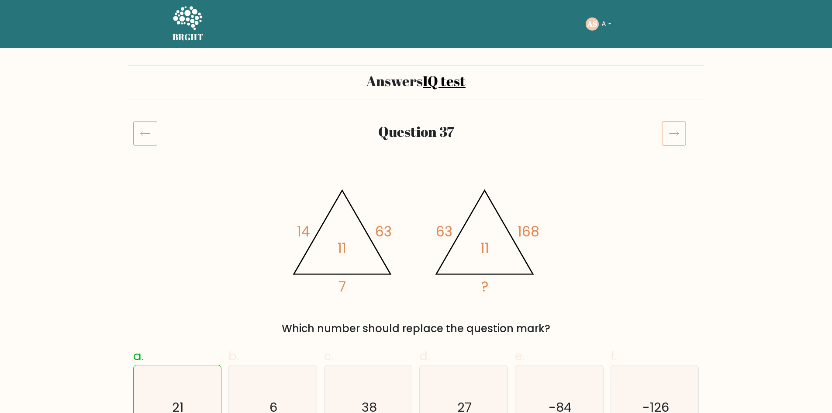
click at [146, 142] on icon at bounding box center [145, 133] width 24 height 24
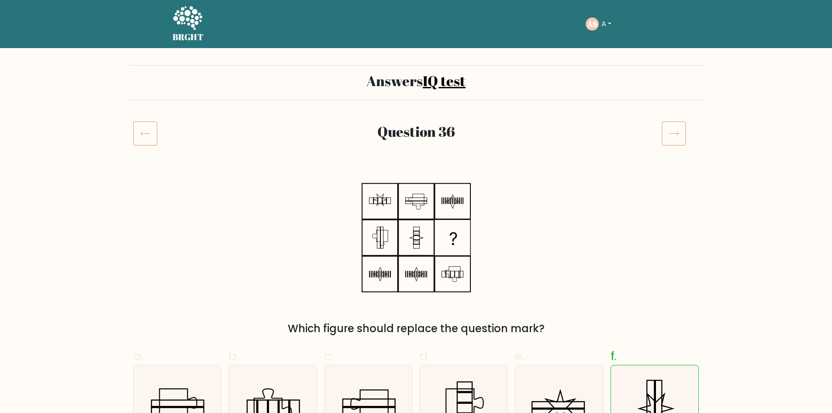
click at [186, 39] on h5 "BRGHT" at bounding box center [187, 37] width 31 height 10
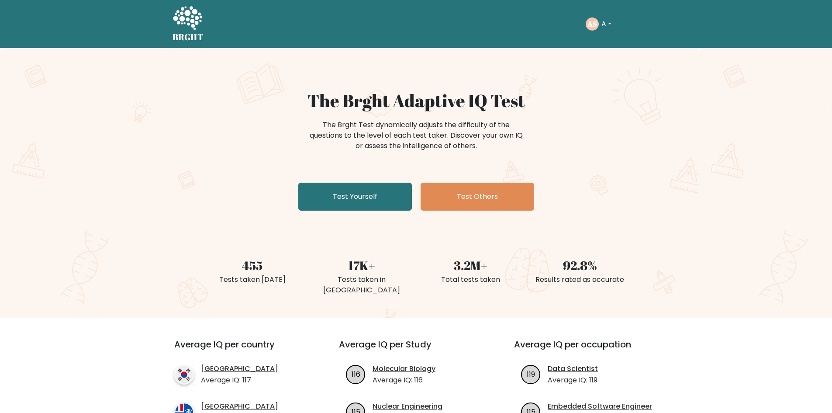
click at [618, 31] on div "AS A Dashboard Profile Settings Logout" at bounding box center [623, 24] width 74 height 20
click at [606, 25] on button "A" at bounding box center [606, 23] width 15 height 11
click at [610, 58] on link "Profile" at bounding box center [620, 56] width 69 height 14
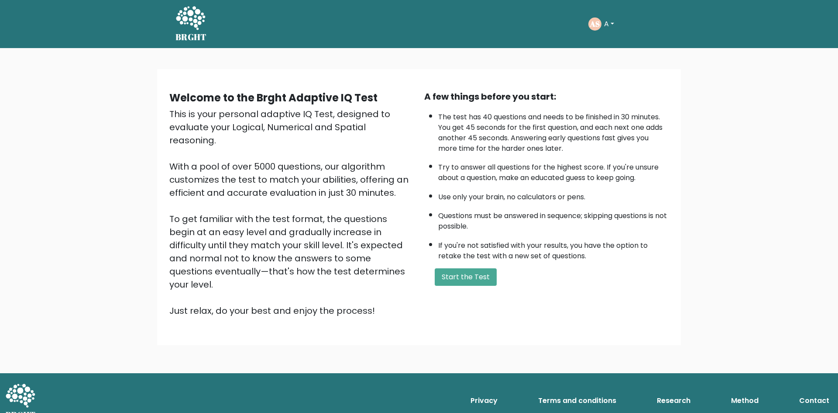
click at [616, 26] on button "A" at bounding box center [609, 23] width 15 height 11
click at [617, 48] on link "Dashboard" at bounding box center [623, 47] width 69 height 14
click at [604, 25] on button "A" at bounding box center [609, 23] width 15 height 11
click at [616, 61] on link "Profile" at bounding box center [623, 65] width 69 height 14
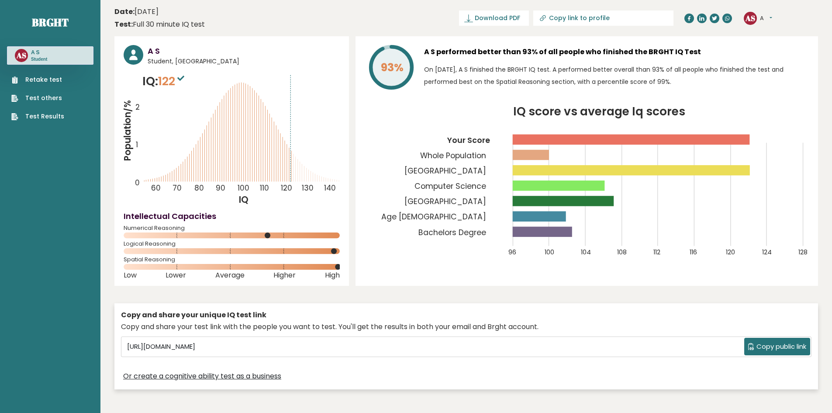
click at [184, 80] on icon at bounding box center [180, 78] width 7 height 5
click at [182, 78] on icon at bounding box center [180, 78] width 7 height 5
click at [184, 76] on icon at bounding box center [180, 78] width 7 height 5
click at [180, 72] on sup at bounding box center [180, 78] width 11 height 12
drag, startPoint x: 135, startPoint y: 51, endPoint x: 149, endPoint y: 59, distance: 15.7
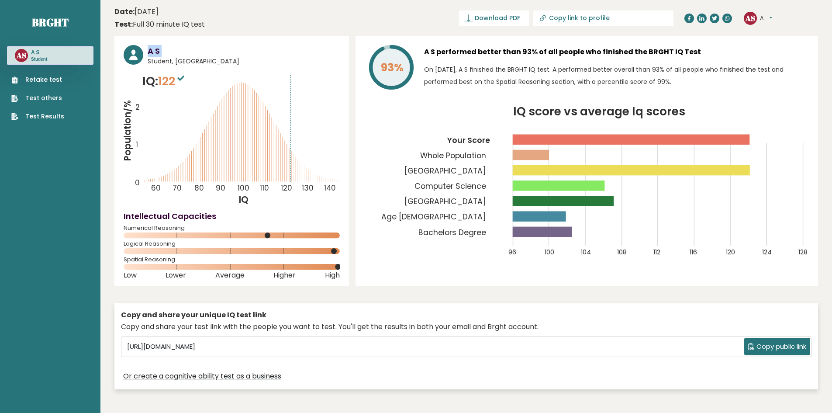
click at [149, 59] on div "A S Student, Netherlands" at bounding box center [232, 55] width 216 height 21
click at [149, 59] on span "Student, Netherlands" at bounding box center [244, 61] width 192 height 9
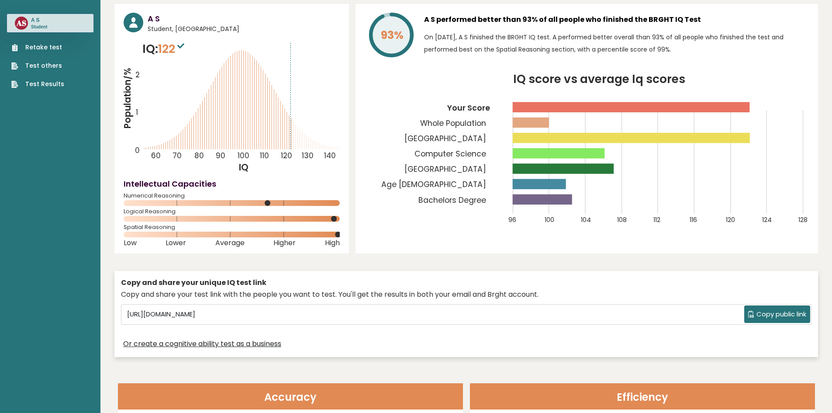
scroll to position [44, 0]
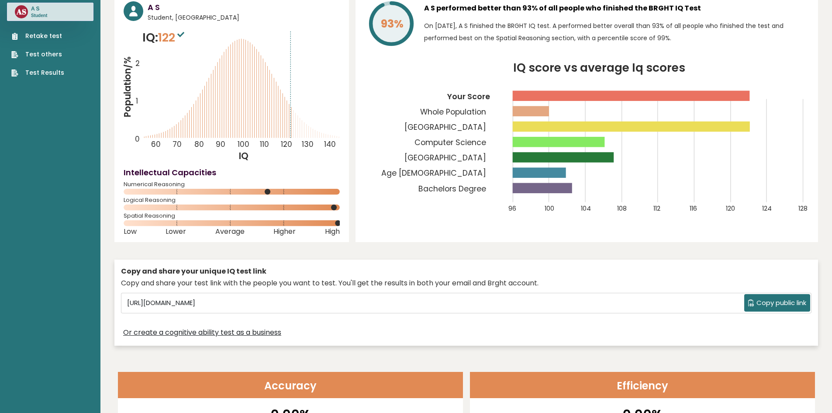
click at [76, 78] on nav "Brght AS A S Student Retake test Test others Test Results" at bounding box center [50, 17] width 86 height 123
click at [74, 76] on div "Retake test Test others Test Results" at bounding box center [50, 49] width 86 height 56
click at [58, 73] on link "Test Results" at bounding box center [37, 72] width 53 height 9
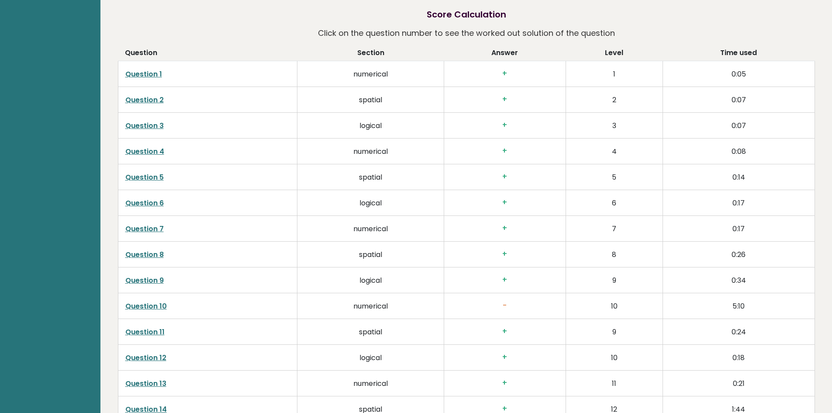
scroll to position [1408, 0]
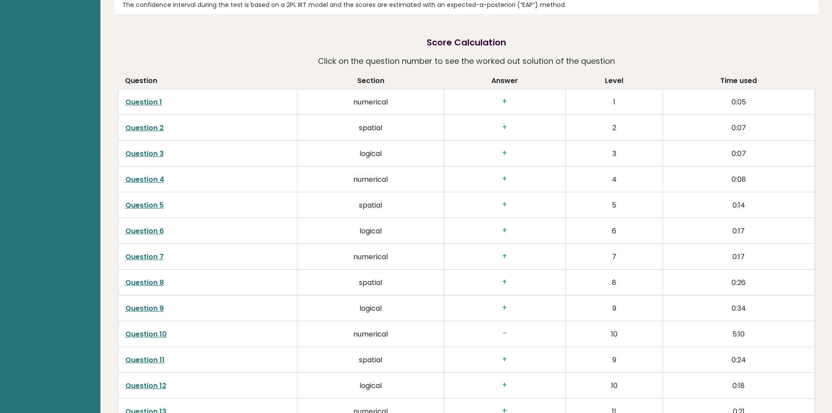
drag, startPoint x: 173, startPoint y: 334, endPoint x: 165, endPoint y: 334, distance: 8.8
click at [171, 334] on td "Question 10" at bounding box center [207, 334] width 179 height 26
click at [164, 333] on link "Question 10" at bounding box center [145, 334] width 41 height 10
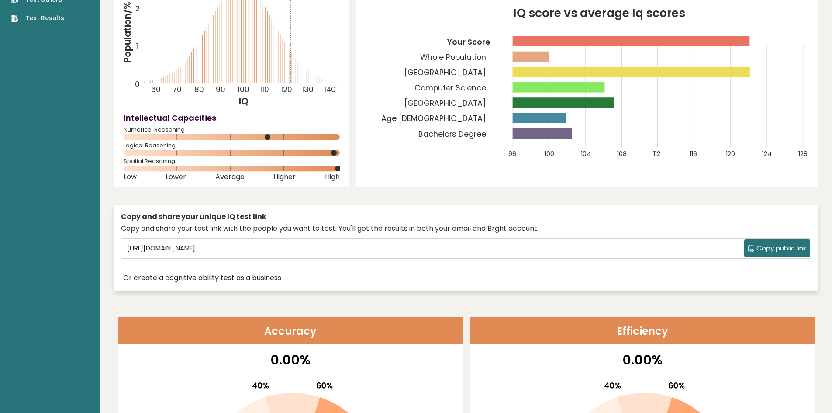
scroll to position [0, 0]
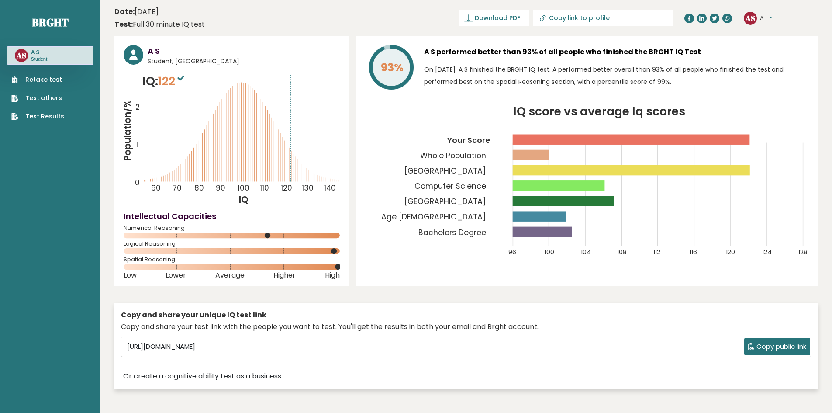
click at [50, 79] on link "Retake test" at bounding box center [37, 79] width 53 height 9
drag, startPoint x: 753, startPoint y: 141, endPoint x: 748, endPoint y: 173, distance: 32.7
click at [750, 169] on icon "IQ score vs average Iq scores 96 100 104 108 112 116 120 124 128 Your Score Who…" at bounding box center [587, 186] width 444 height 161
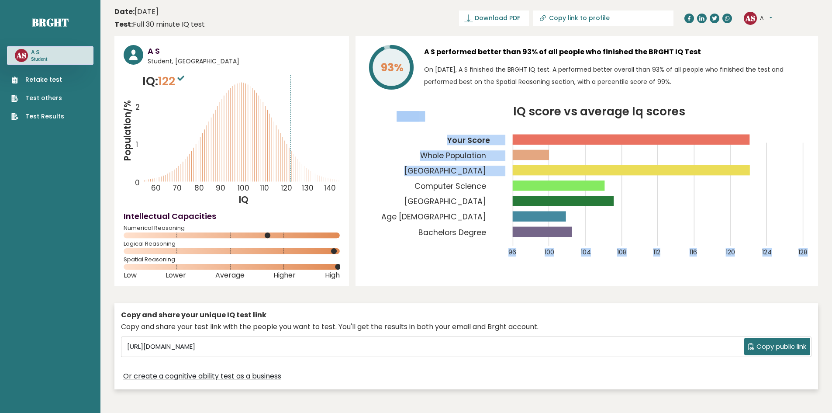
click at [737, 179] on icon "IQ score vs average Iq scores 96 100 104 108 112 116 120 124 128 Your Score Who…" at bounding box center [587, 186] width 444 height 161
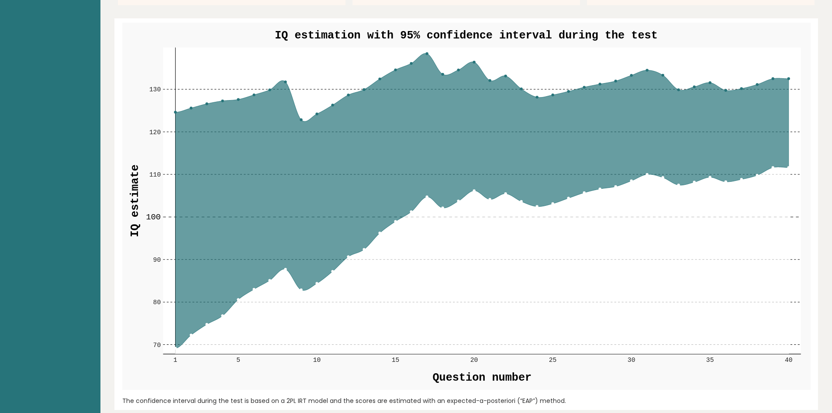
scroll to position [1004, 0]
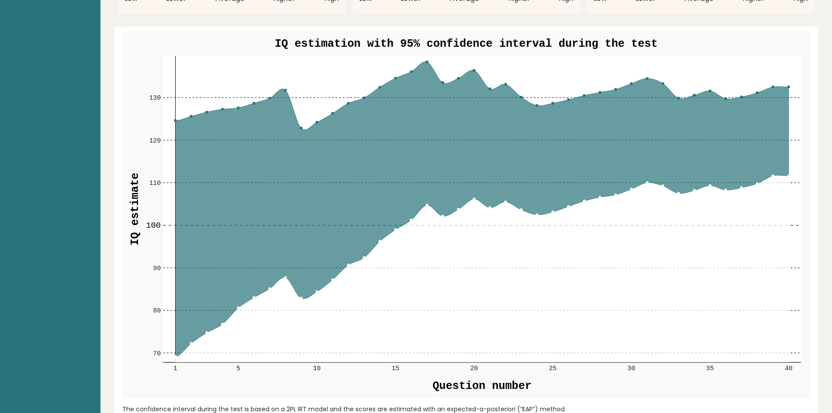
click at [789, 88] on circle at bounding box center [789, 87] width 2 height 2
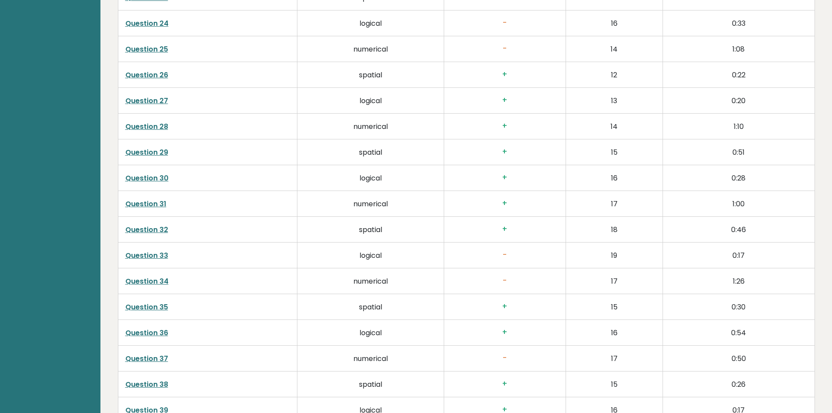
scroll to position [2096, 0]
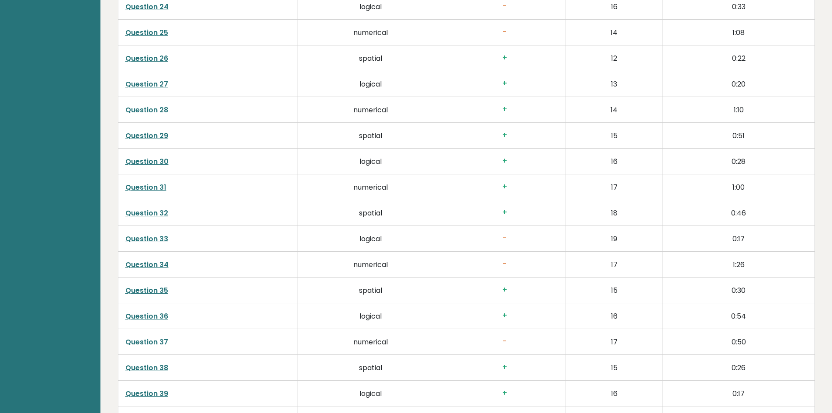
click at [162, 261] on link "Question 34" at bounding box center [146, 264] width 43 height 10
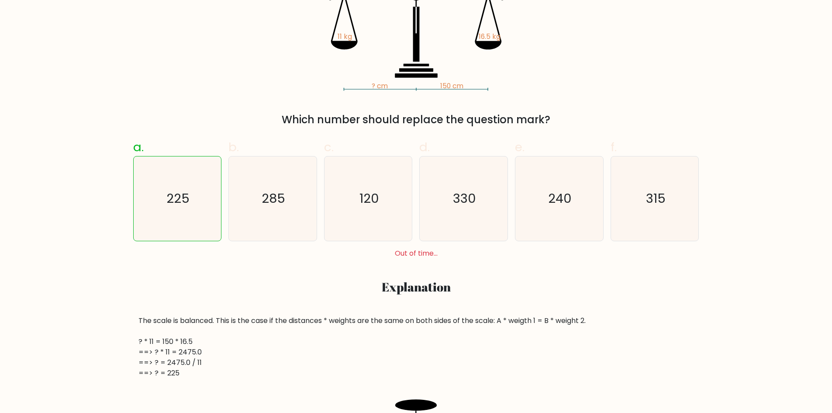
scroll to position [218, 0]
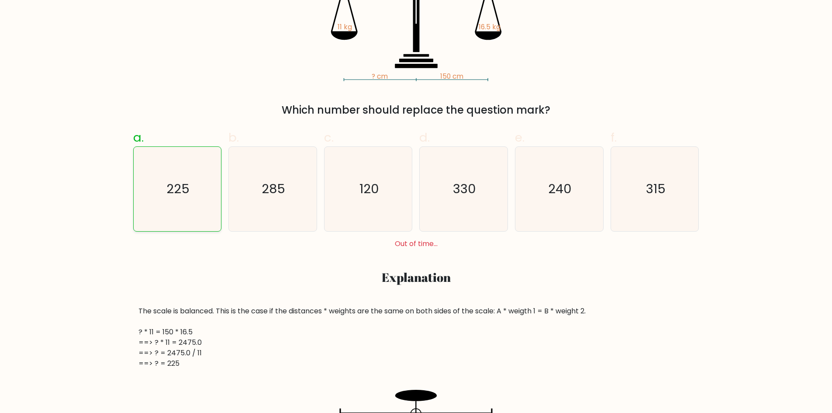
click at [156, 185] on icon "225" at bounding box center [177, 189] width 84 height 84
radio input "true"
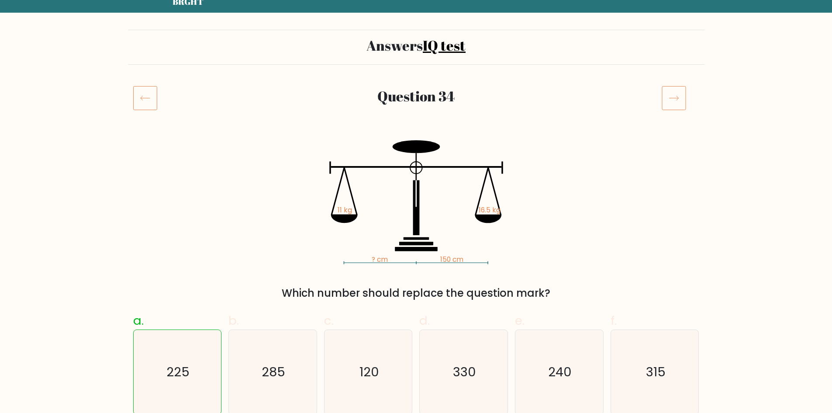
scroll to position [0, 0]
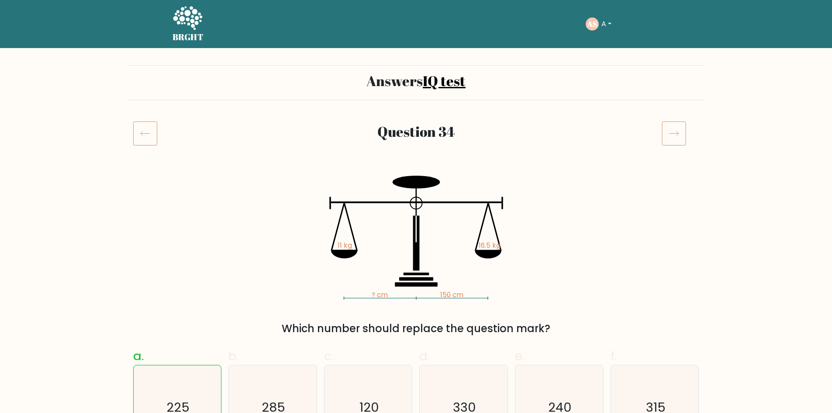
click at [677, 134] on icon at bounding box center [673, 133] width 9 height 4
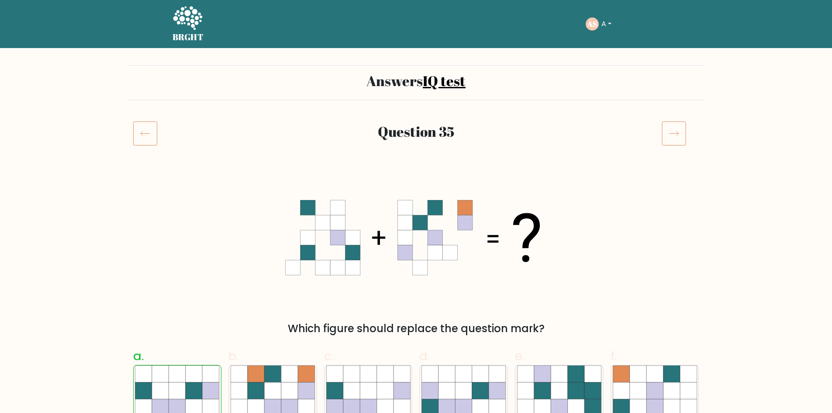
click at [677, 135] on icon at bounding box center [673, 133] width 9 height 4
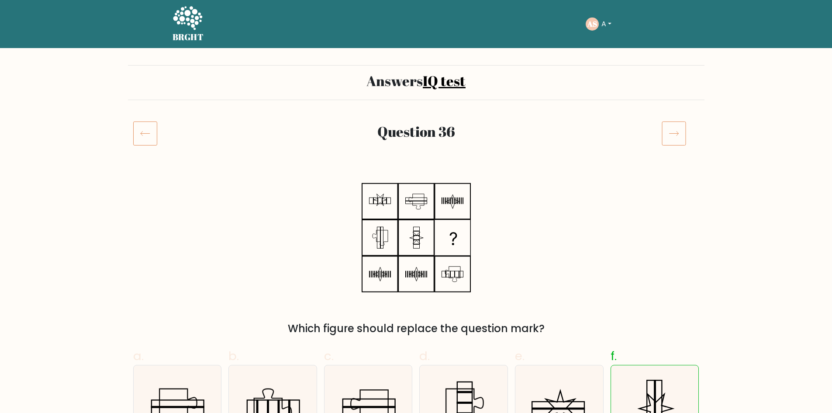
click at [676, 133] on icon at bounding box center [674, 133] width 24 height 24
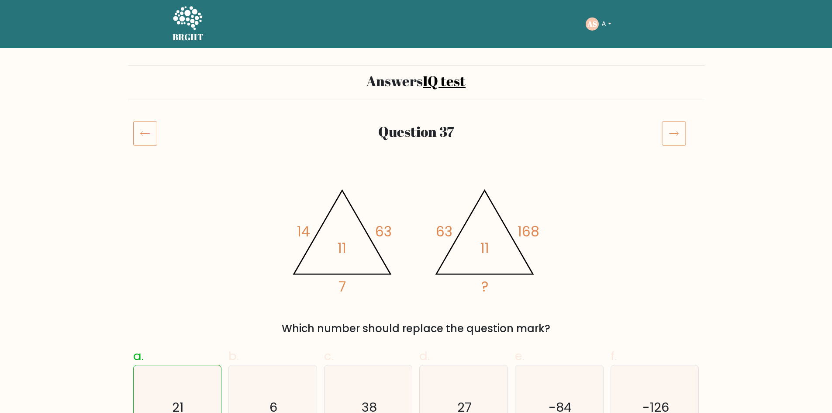
click at [688, 127] on div at bounding box center [680, 133] width 48 height 24
click at [681, 128] on icon at bounding box center [674, 133] width 24 height 24
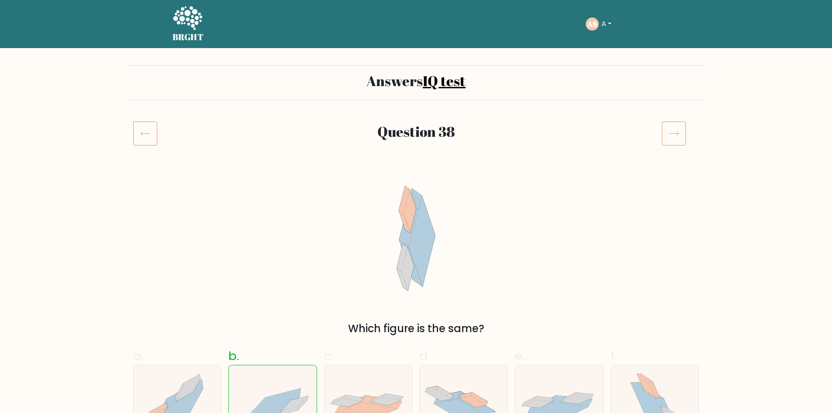
click at [675, 131] on icon at bounding box center [674, 133] width 24 height 24
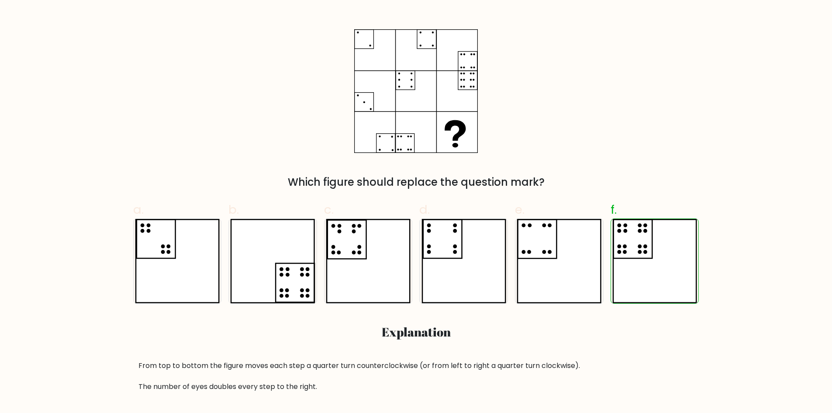
scroll to position [44, 0]
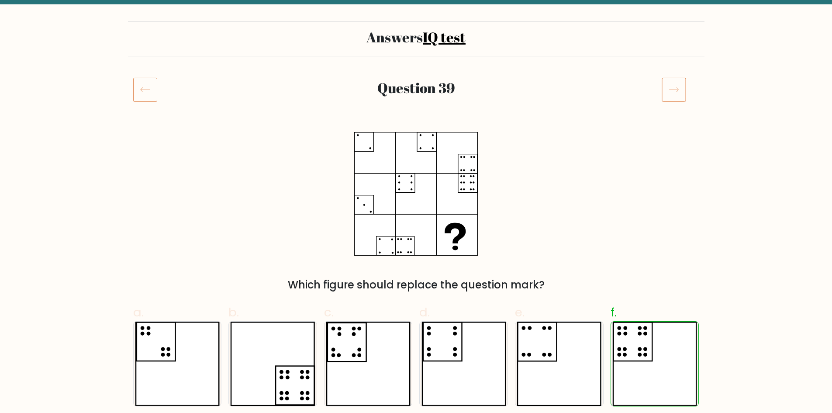
click at [675, 97] on icon at bounding box center [674, 89] width 24 height 24
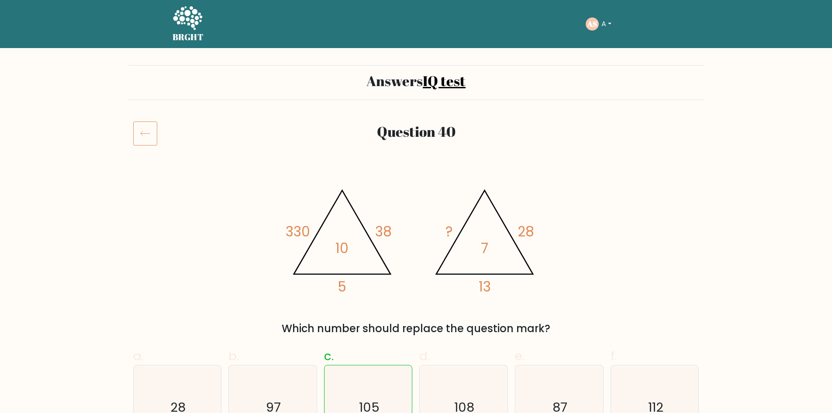
click at [434, 82] on link "IQ test" at bounding box center [444, 80] width 43 height 19
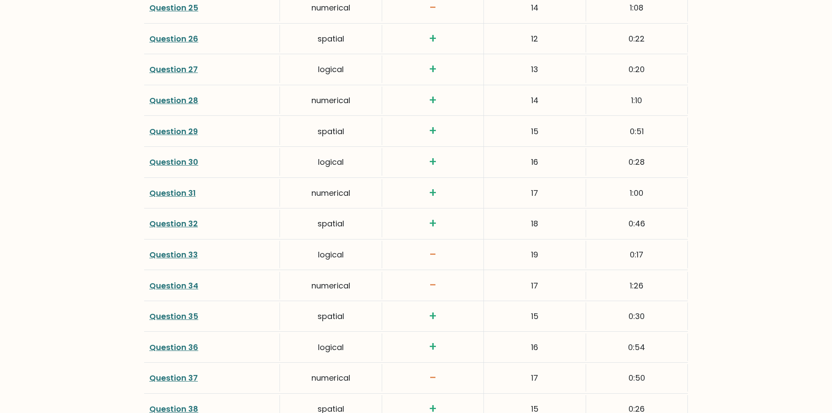
scroll to position [2221, 0]
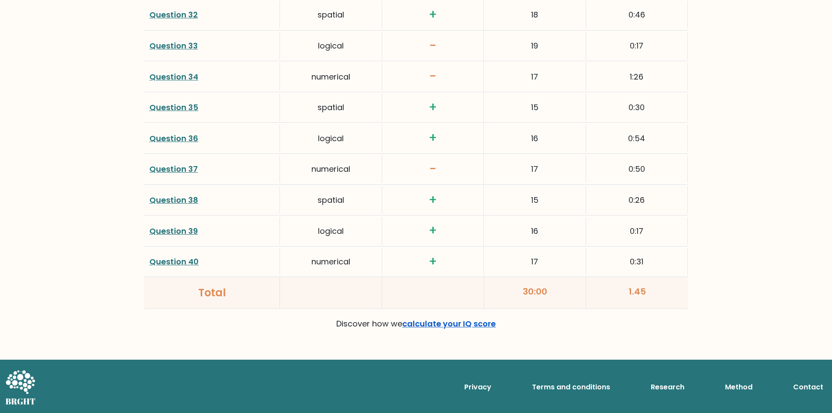
click at [458, 327] on link "calculate your IQ score" at bounding box center [448, 323] width 93 height 11
click at [188, 228] on link "Question 39" at bounding box center [173, 230] width 48 height 11
click at [174, 167] on link "Question 37" at bounding box center [173, 168] width 48 height 11
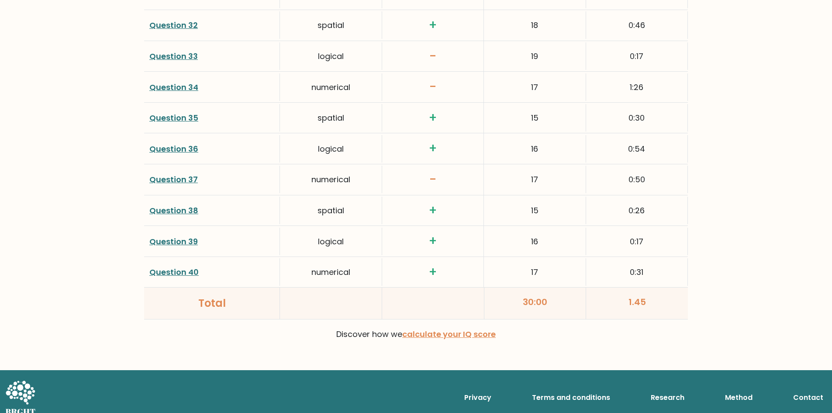
scroll to position [2178, 0]
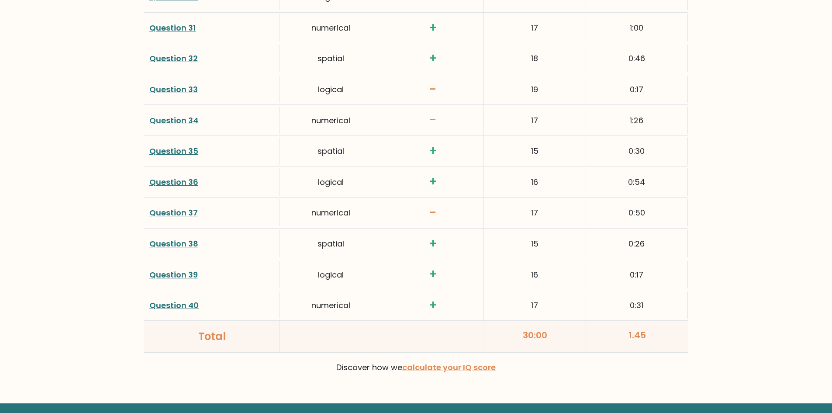
click at [176, 150] on link "Question 35" at bounding box center [173, 150] width 49 height 11
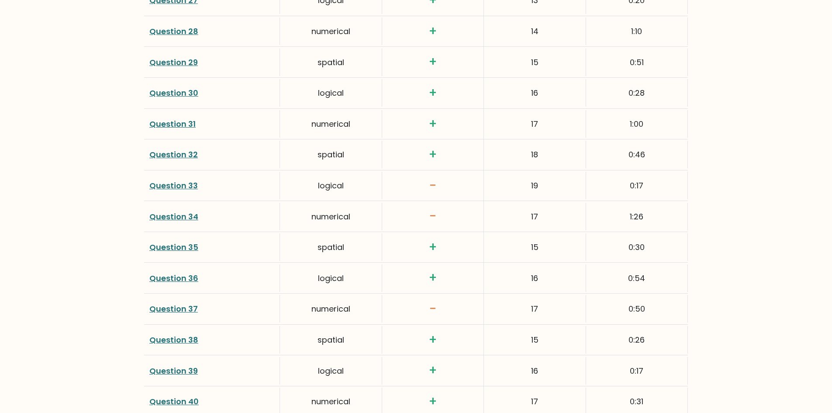
scroll to position [2003, 0]
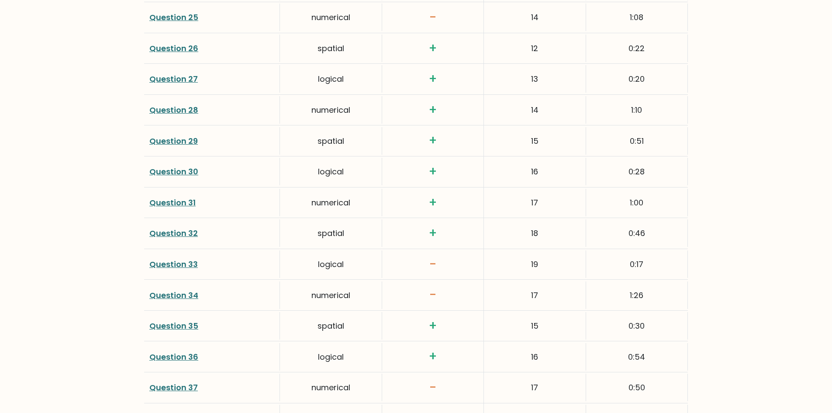
click at [188, 116] on div "Question 28" at bounding box center [212, 110] width 136 height 28
click at [186, 113] on link "Question 28" at bounding box center [173, 109] width 49 height 11
click at [186, 200] on link "Question 31" at bounding box center [172, 202] width 46 height 11
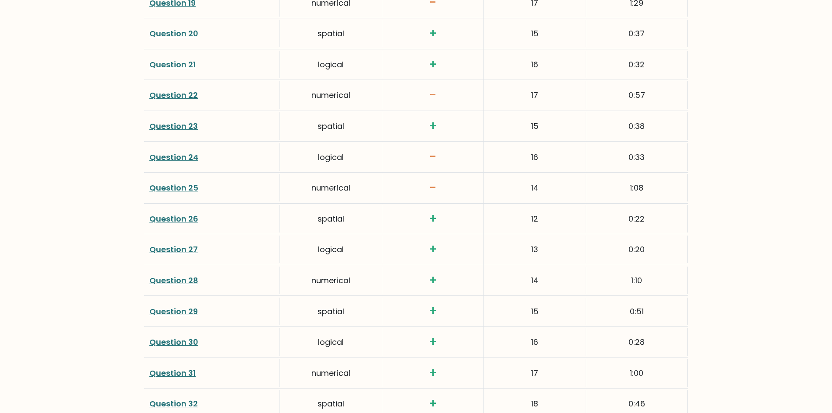
scroll to position [1828, 0]
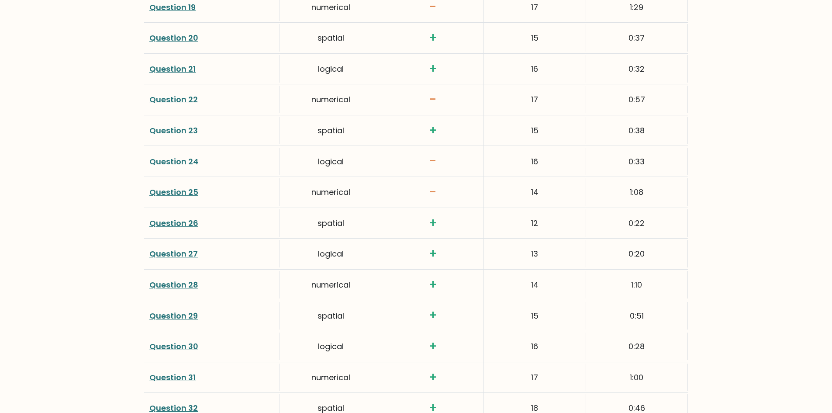
click at [176, 133] on link "Question 23" at bounding box center [173, 130] width 48 height 11
click at [189, 314] on link "Question 29" at bounding box center [173, 315] width 48 height 11
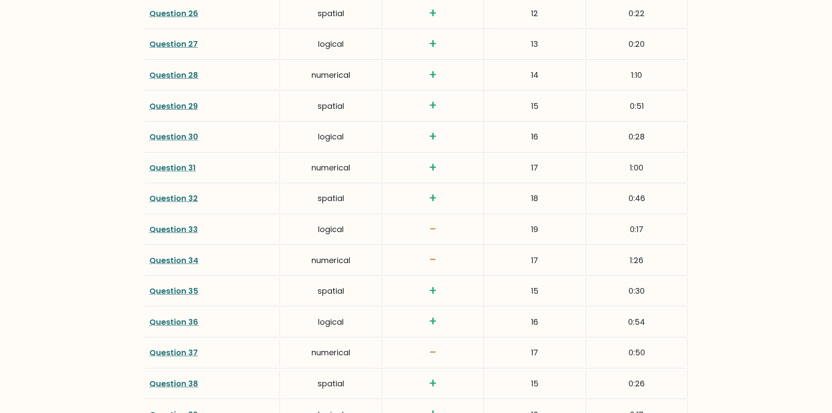
scroll to position [2047, 0]
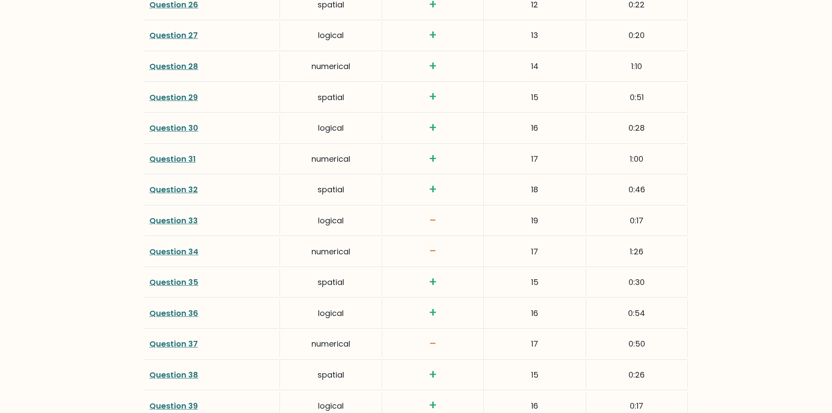
click at [196, 283] on link "Question 35" at bounding box center [173, 281] width 49 height 11
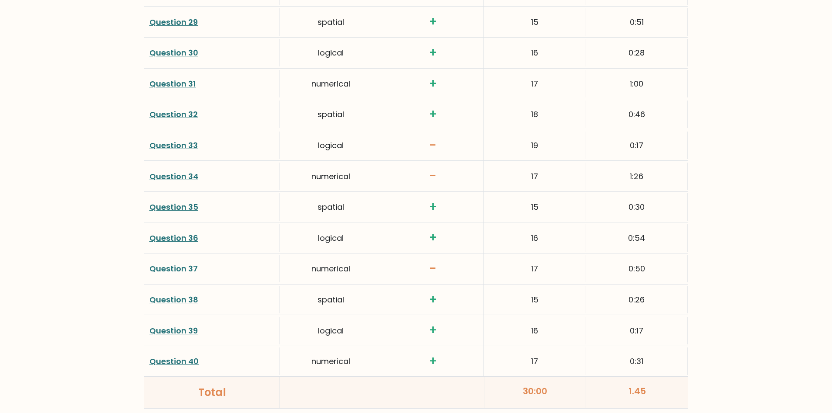
scroll to position [2221, 0]
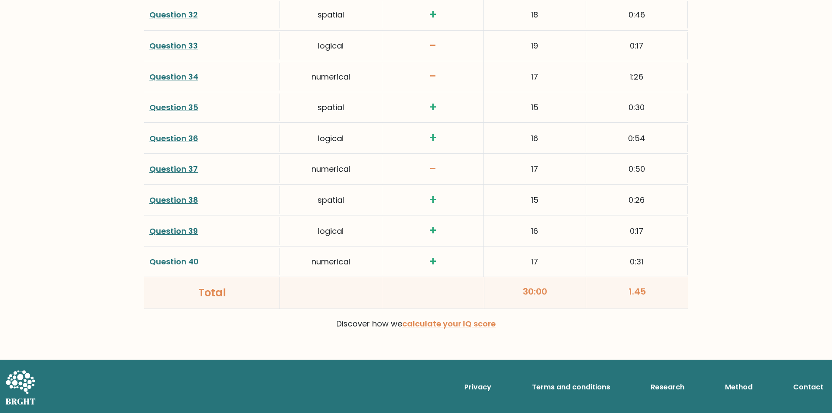
click at [186, 110] on link "Question 35" at bounding box center [173, 107] width 49 height 11
click at [186, 255] on div "Question 40" at bounding box center [212, 262] width 136 height 28
click at [190, 260] on link "Question 40" at bounding box center [173, 261] width 49 height 11
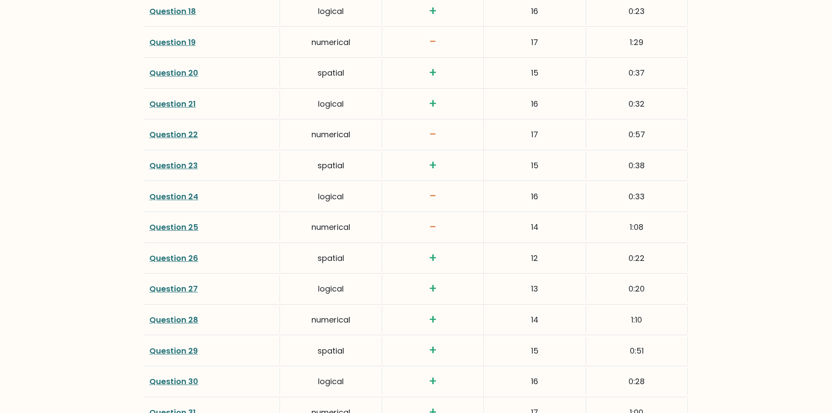
scroll to position [1785, 0]
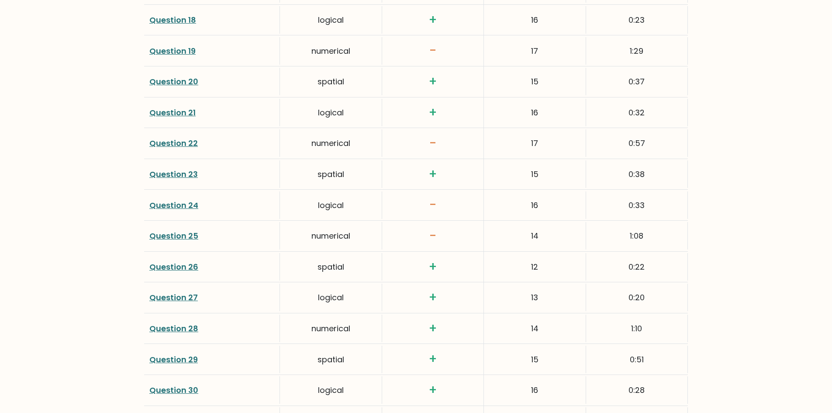
click at [186, 92] on div "Question 20" at bounding box center [212, 82] width 136 height 28
click at [185, 87] on link "Question 20" at bounding box center [173, 81] width 49 height 11
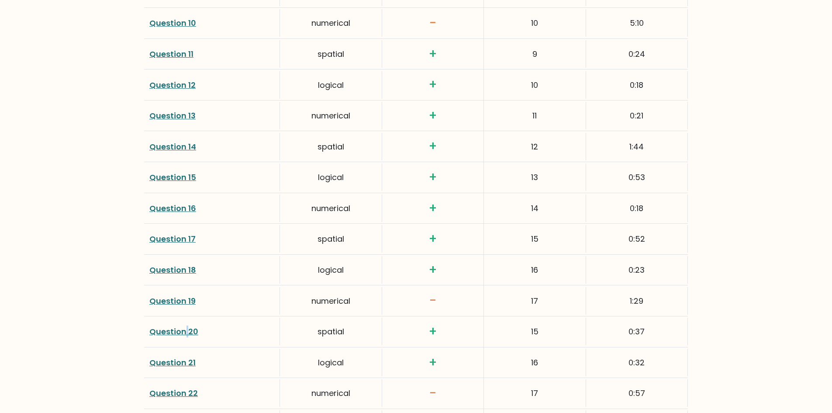
scroll to position [1435, 0]
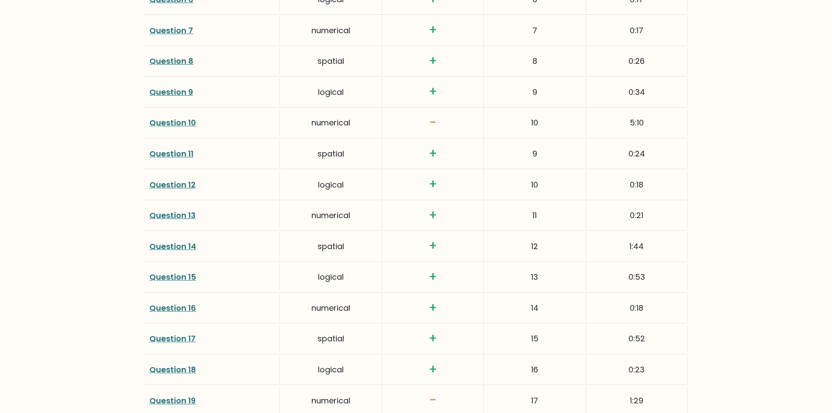
click at [164, 96] on link "Question 9" at bounding box center [171, 91] width 44 height 11
click at [181, 213] on link "Question 13" at bounding box center [172, 215] width 46 height 11
click at [193, 276] on link "Question 15" at bounding box center [172, 276] width 47 height 11
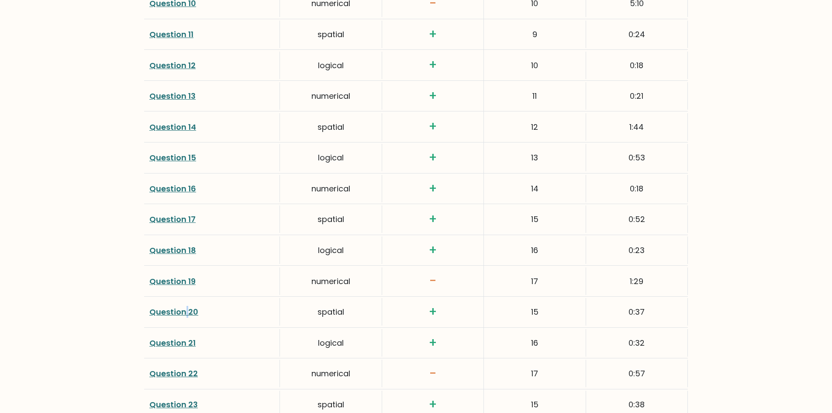
scroll to position [1566, 0]
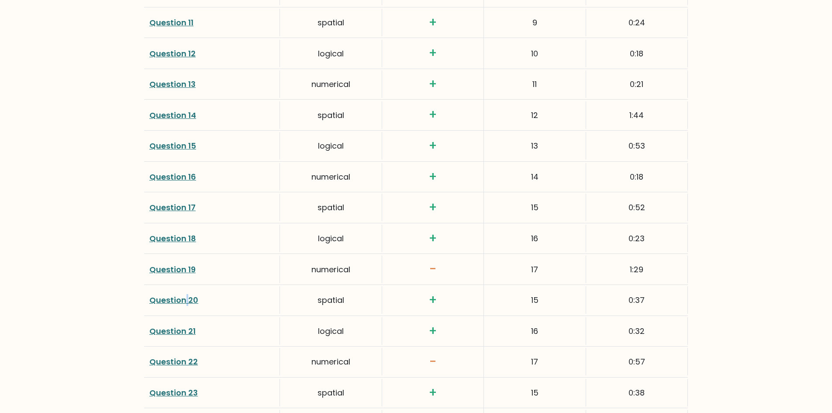
click at [184, 240] on link "Question 18" at bounding box center [172, 238] width 47 height 11
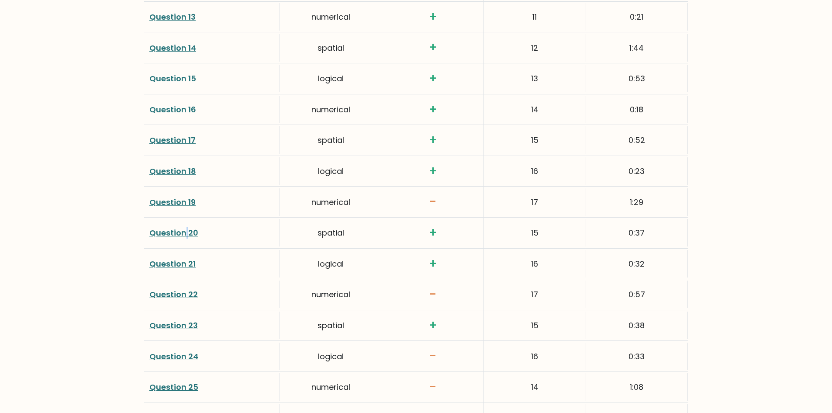
scroll to position [1697, 0]
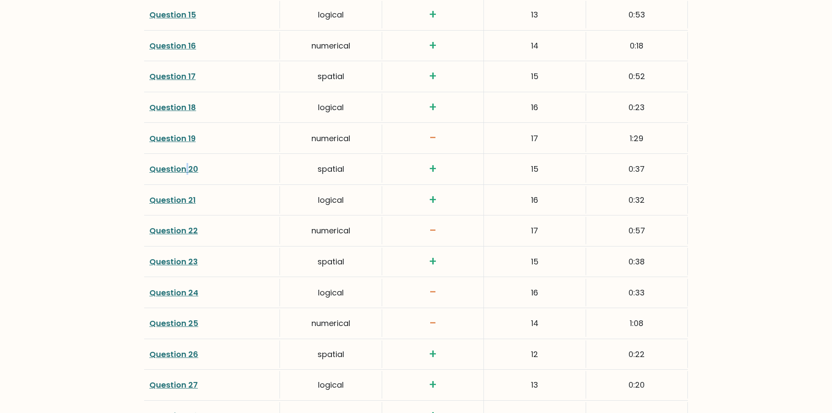
click at [175, 287] on link "Question 24" at bounding box center [173, 292] width 49 height 11
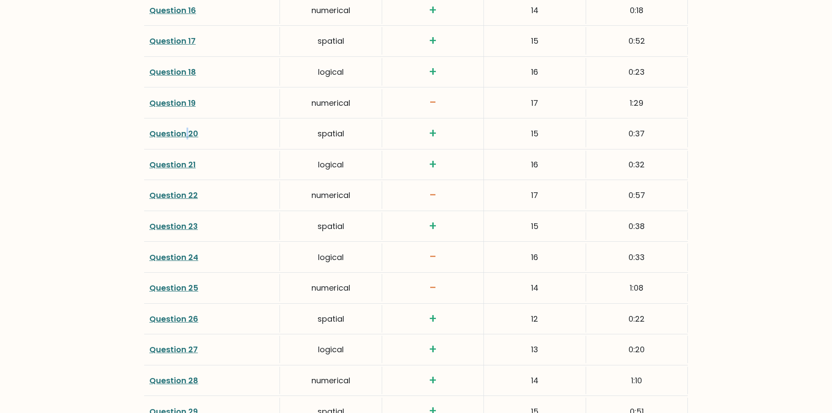
scroll to position [1741, 0]
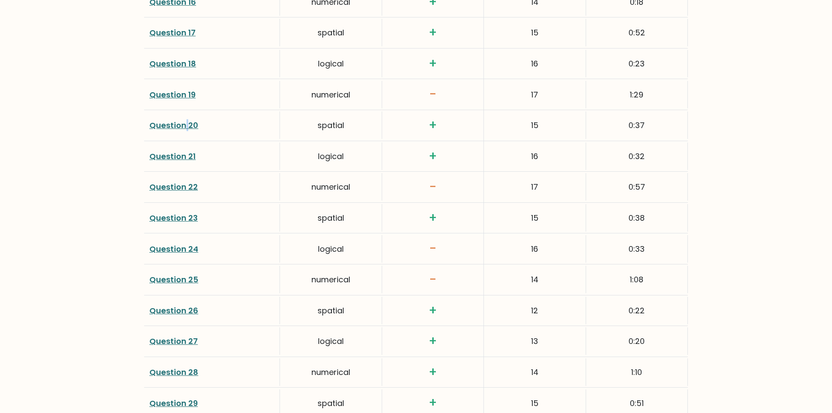
click at [178, 307] on link "Question 26" at bounding box center [173, 310] width 49 height 11
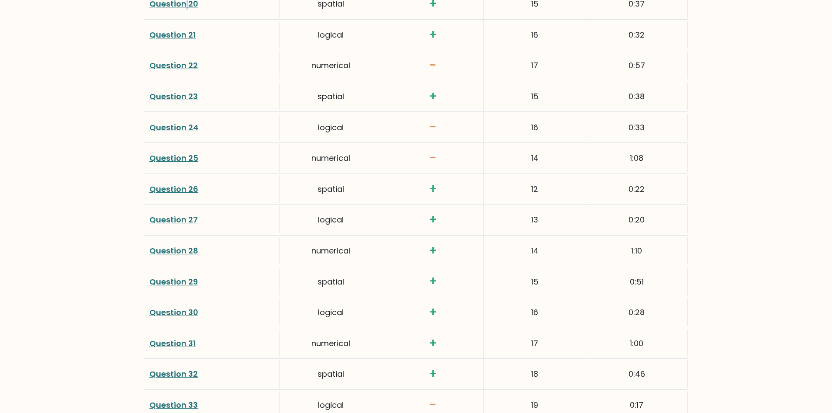
scroll to position [1872, 0]
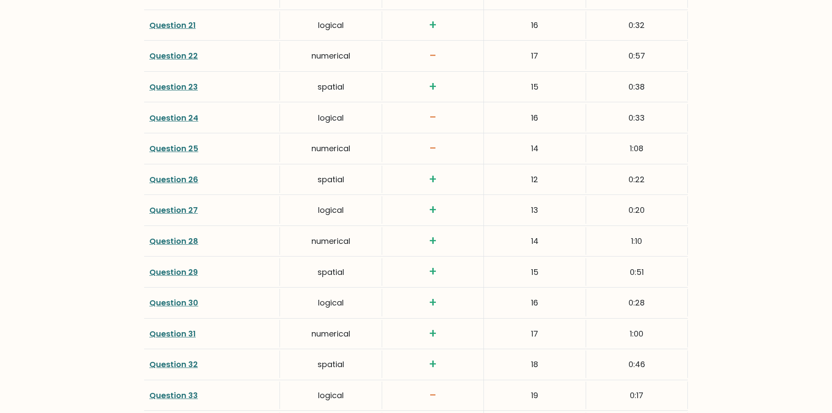
click at [190, 299] on link "Question 30" at bounding box center [173, 302] width 49 height 11
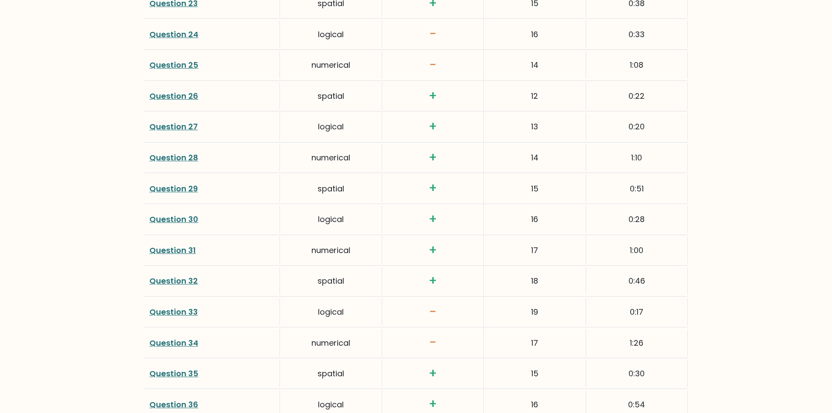
scroll to position [1959, 0]
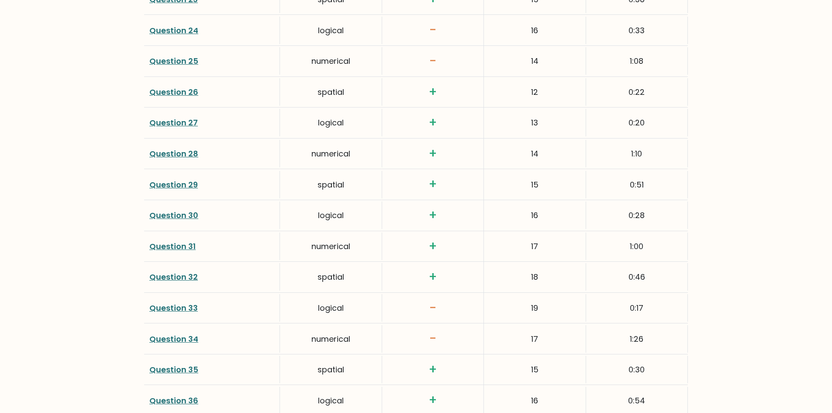
click at [176, 280] on link "Question 32" at bounding box center [173, 276] width 48 height 11
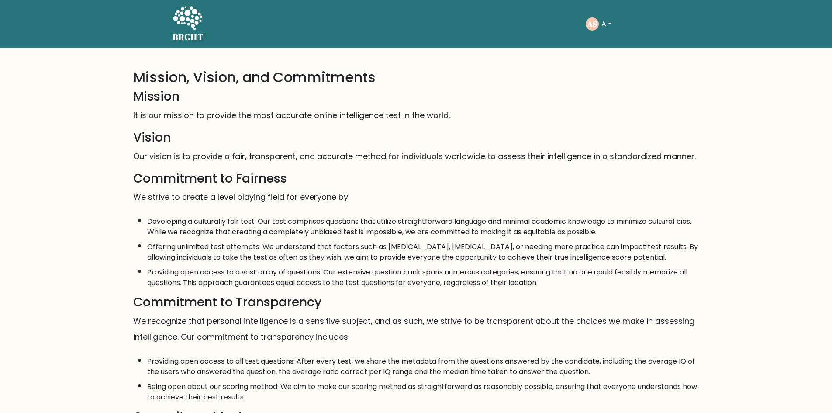
click at [292, 248] on li "Offering unlimited test attempts: We understand that factors such as [MEDICAL_D…" at bounding box center [423, 249] width 552 height 25
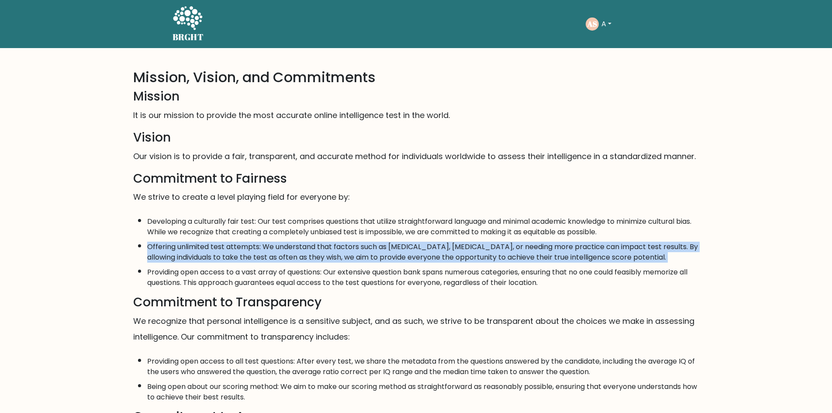
click at [292, 248] on li "Offering unlimited test attempts: We understand that factors such as [MEDICAL_D…" at bounding box center [423, 249] width 552 height 25
click at [292, 256] on li "Offering unlimited test attempts: We understand that factors such as [MEDICAL_D…" at bounding box center [423, 249] width 552 height 25
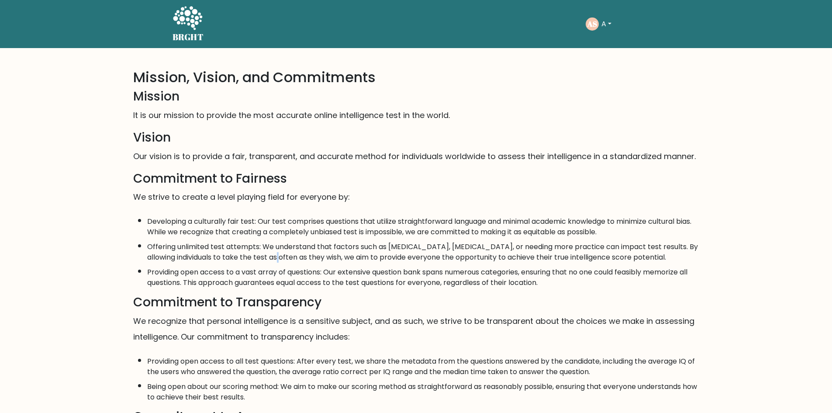
click at [292, 256] on li "Offering unlimited test attempts: We understand that factors such as [MEDICAL_D…" at bounding box center [423, 249] width 552 height 25
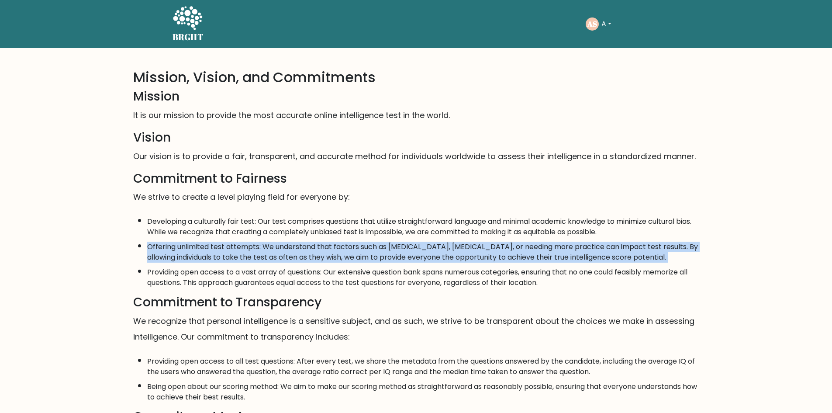
click at [292, 256] on li "Offering unlimited test attempts: We understand that factors such as [MEDICAL_D…" at bounding box center [423, 249] width 552 height 25
click at [291, 260] on li "Offering unlimited test attempts: We understand that factors such as [MEDICAL_D…" at bounding box center [423, 249] width 552 height 25
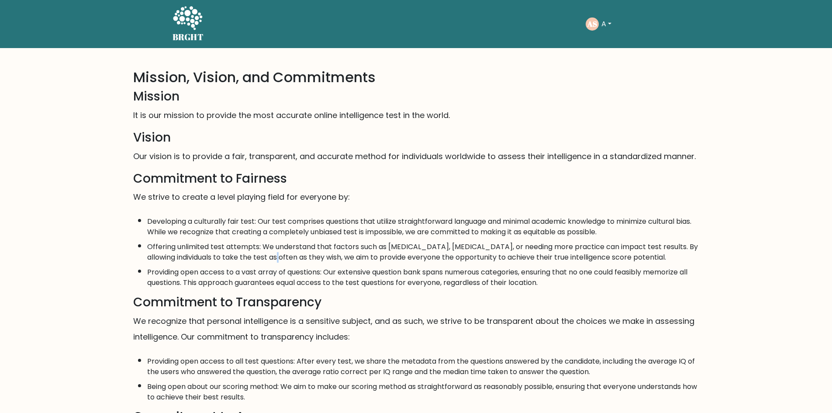
click at [291, 260] on li "Offering unlimited test attempts: We understand that factors such as [MEDICAL_D…" at bounding box center [423, 249] width 552 height 25
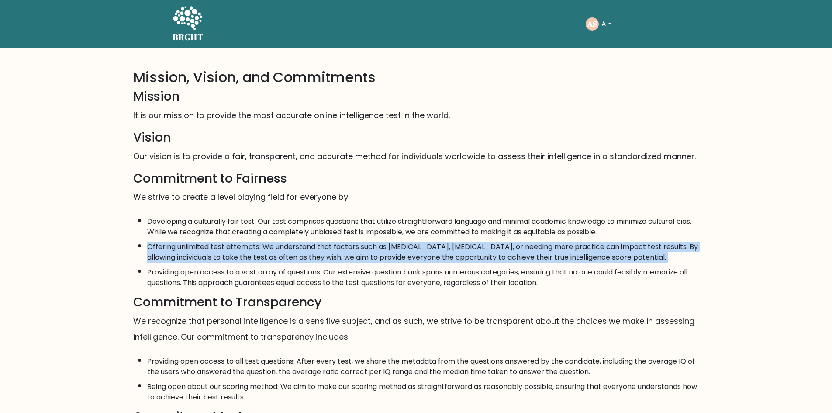
click at [291, 260] on li "Offering unlimited test attempts: We understand that factors such as [MEDICAL_D…" at bounding box center [423, 249] width 552 height 25
click at [292, 262] on li "Offering unlimited test attempts: We understand that factors such as [MEDICAL_D…" at bounding box center [423, 249] width 552 height 25
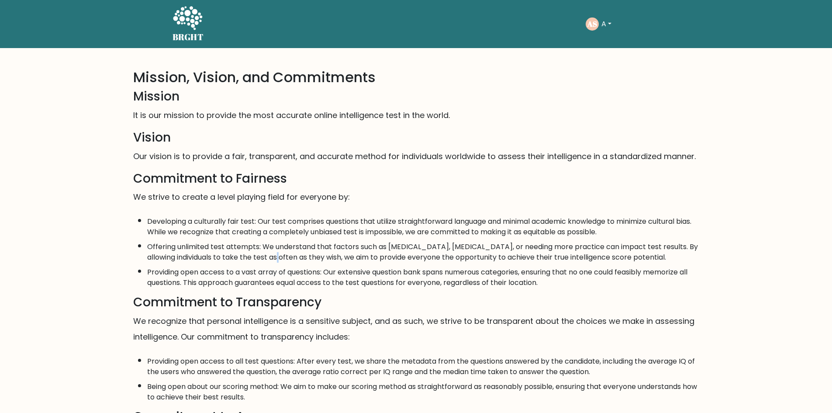
click at [292, 262] on li "Offering unlimited test attempts: We understand that factors such as [MEDICAL_D…" at bounding box center [423, 249] width 552 height 25
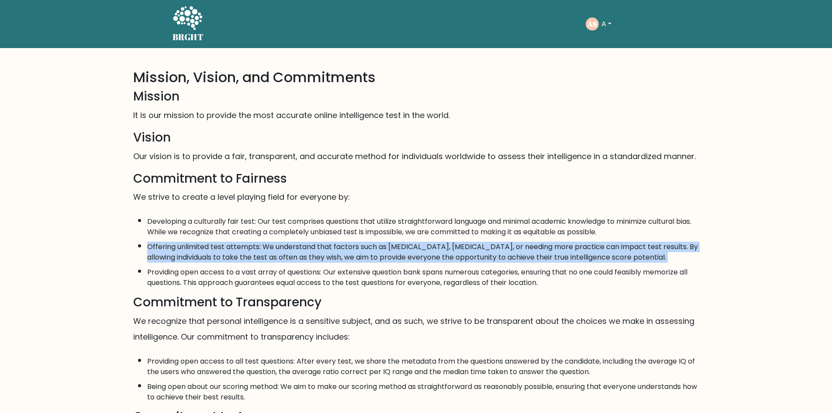
click at [292, 262] on li "Offering unlimited test attempts: We understand that factors such as [MEDICAL_D…" at bounding box center [423, 249] width 552 height 25
click at [290, 262] on li "Offering unlimited test attempts: We understand that factors such as [MEDICAL_D…" at bounding box center [423, 249] width 552 height 25
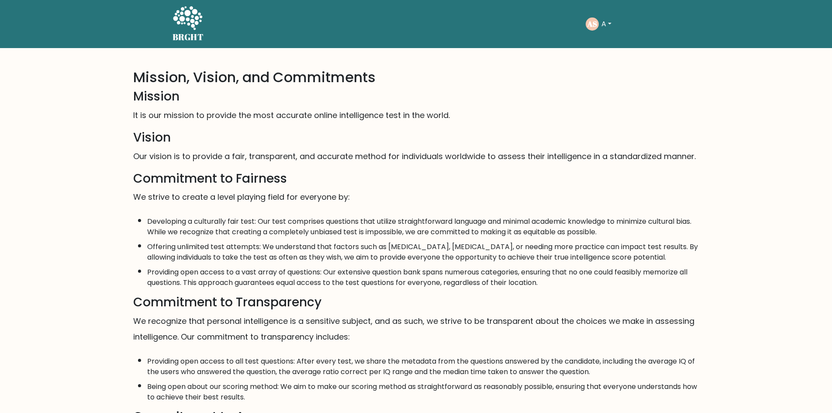
click at [290, 262] on li "Offering unlimited test attempts: We understand that factors such as [MEDICAL_D…" at bounding box center [423, 249] width 552 height 25
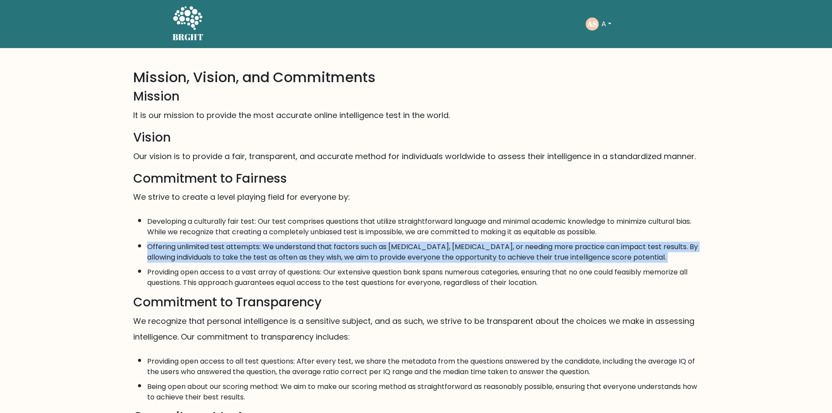
click at [290, 262] on li "Offering unlimited test attempts: We understand that factors such as [MEDICAL_D…" at bounding box center [423, 249] width 552 height 25
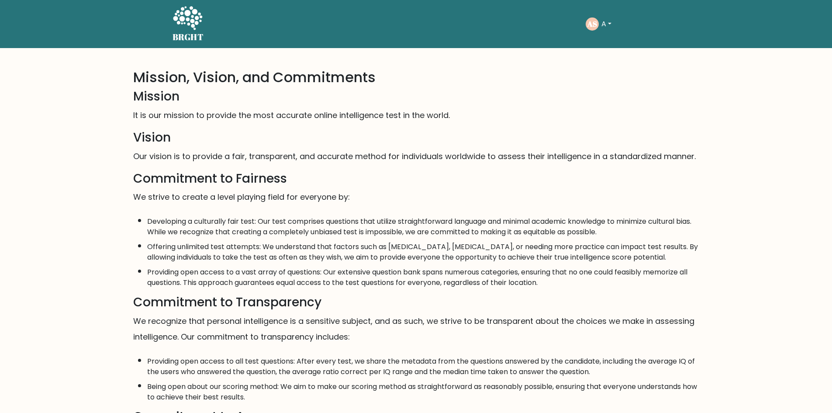
click at [287, 274] on li "Providing open access to a vast array of questions: Our extensive question bank…" at bounding box center [423, 274] width 552 height 25
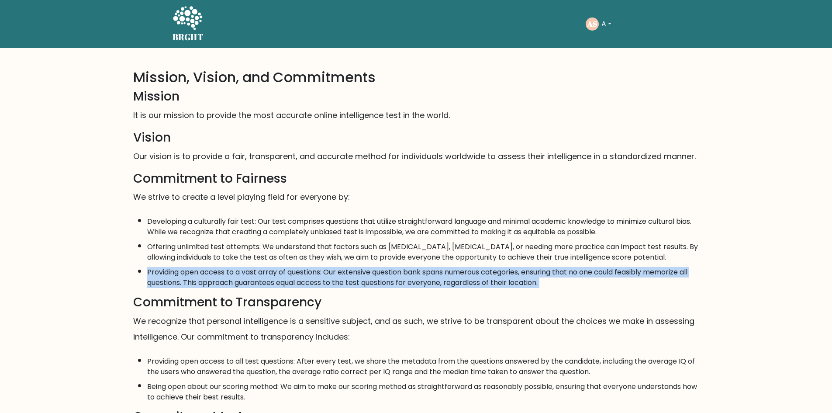
click at [287, 274] on li "Providing open access to a vast array of questions: Our extensive question bank…" at bounding box center [423, 274] width 552 height 25
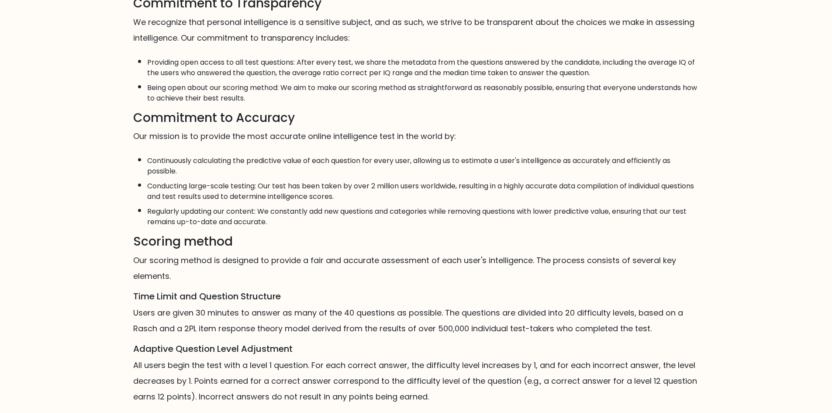
scroll to position [349, 0]
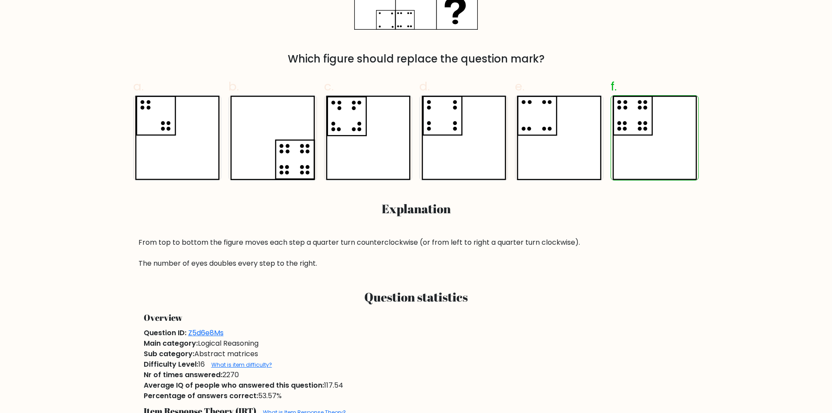
scroll to position [349, 0]
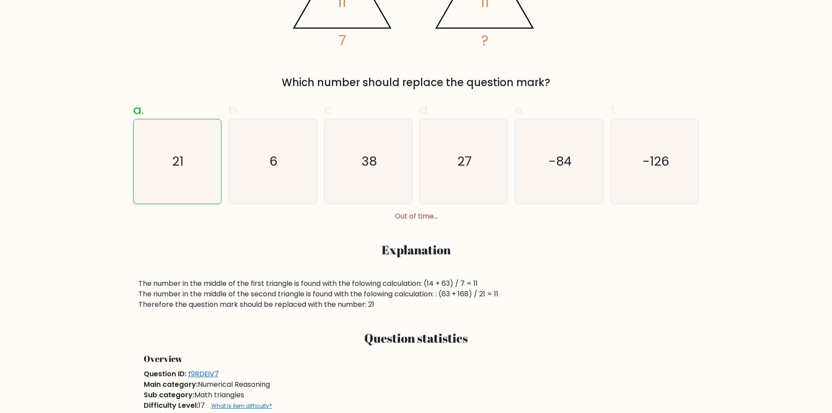
scroll to position [262, 0]
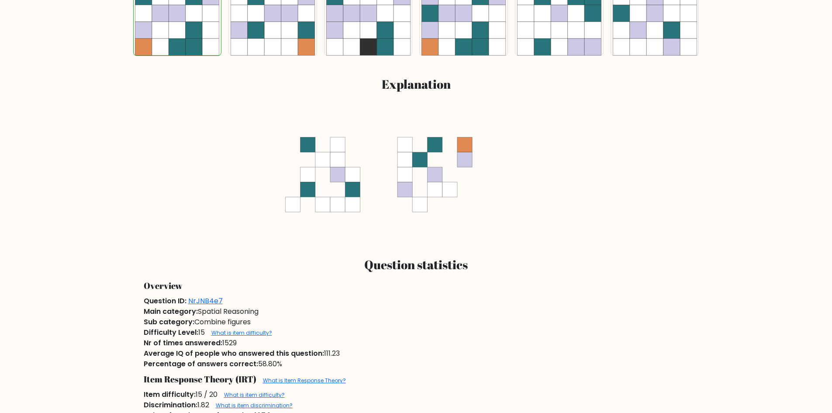
scroll to position [480, 0]
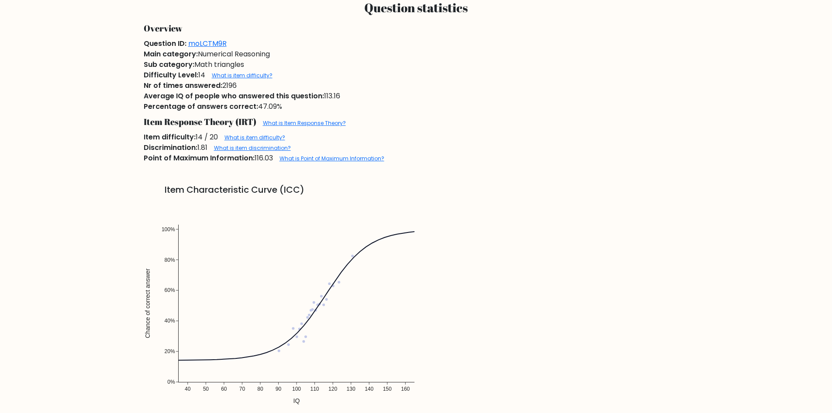
scroll to position [568, 0]
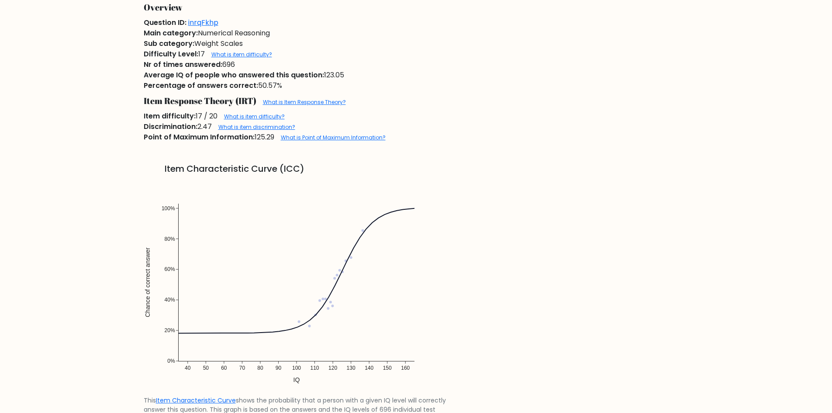
scroll to position [830, 0]
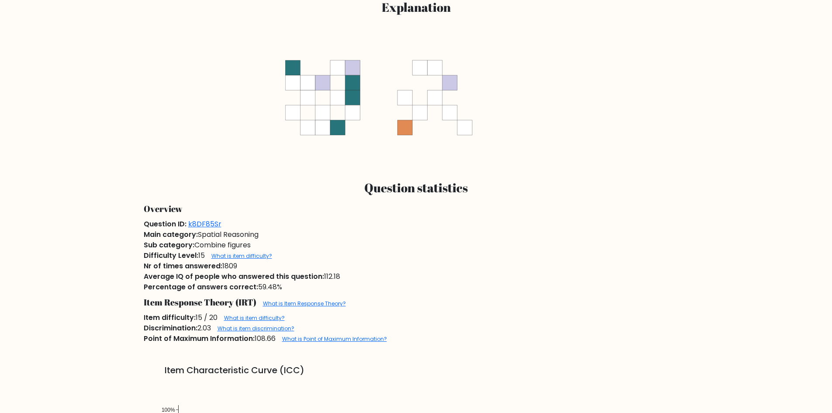
scroll to position [480, 0]
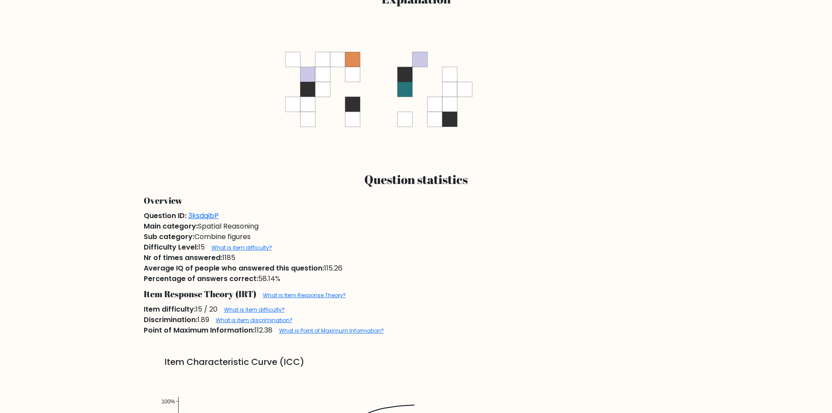
scroll to position [480, 0]
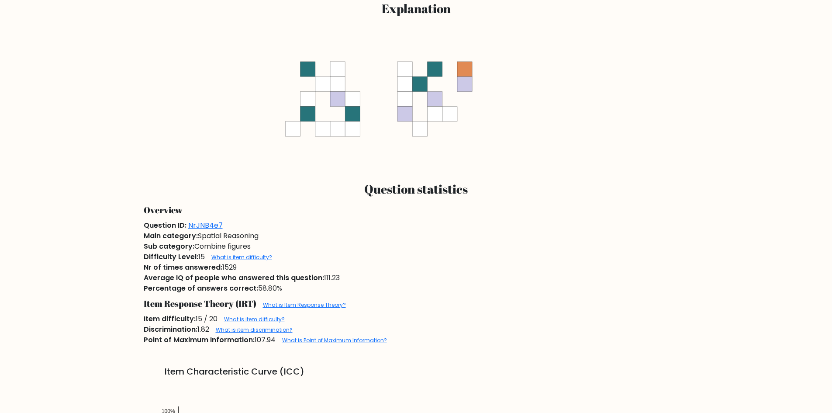
scroll to position [480, 0]
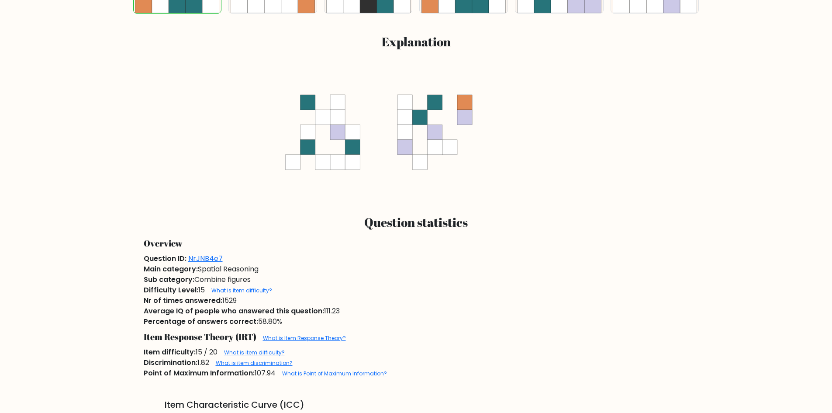
scroll to position [437, 0]
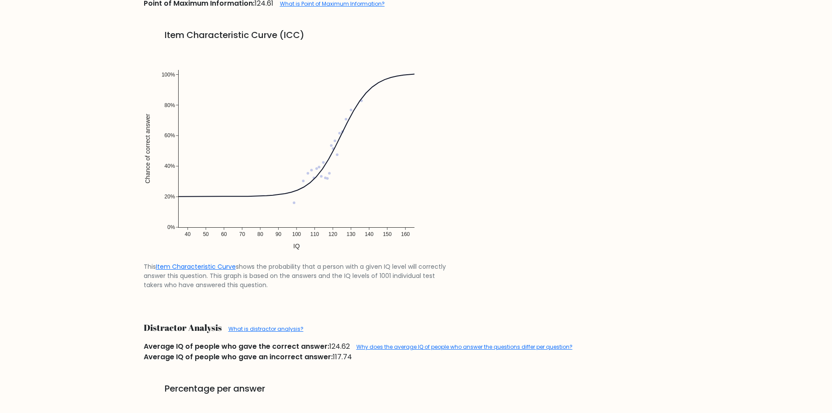
scroll to position [568, 0]
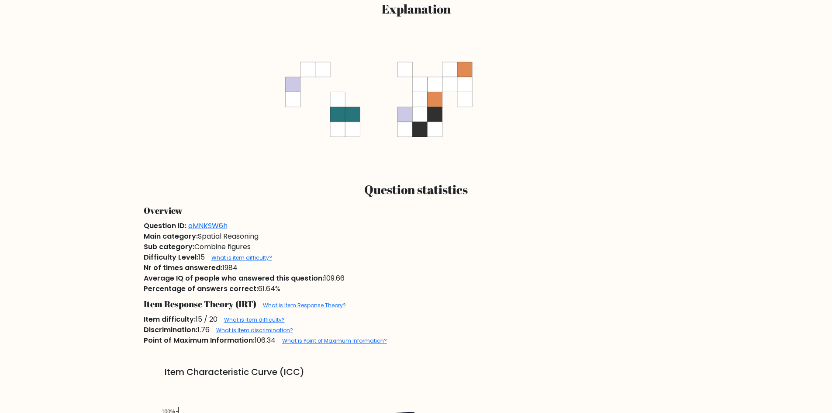
scroll to position [524, 0]
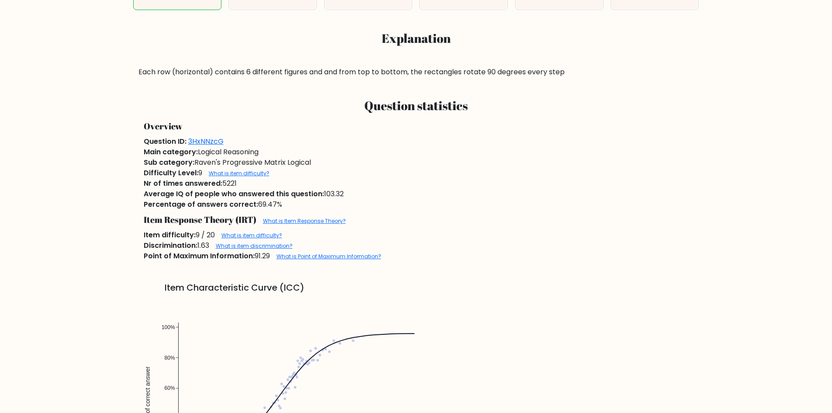
scroll to position [480, 0]
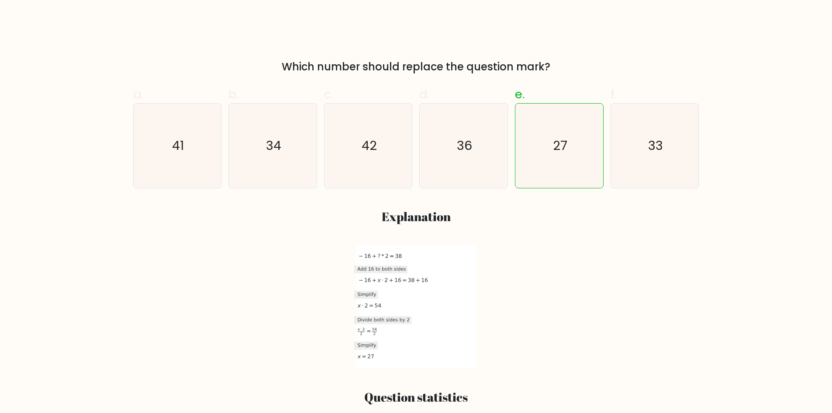
scroll to position [262, 0]
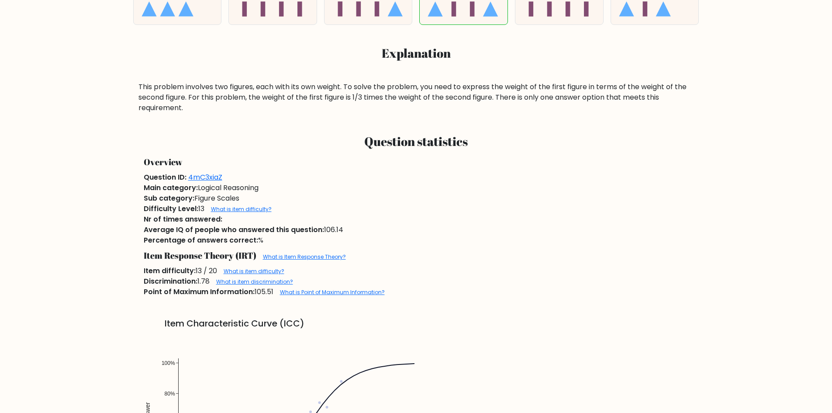
scroll to position [437, 0]
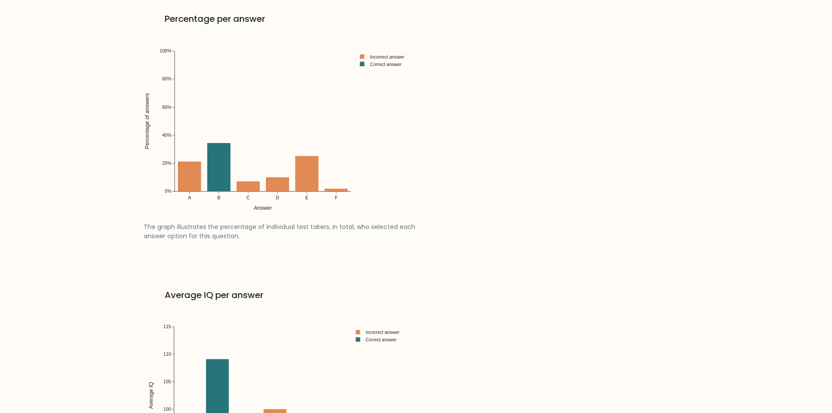
scroll to position [1048, 0]
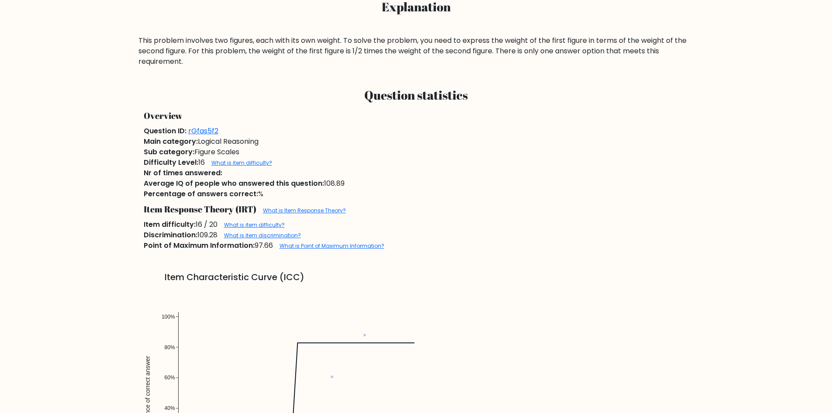
scroll to position [480, 0]
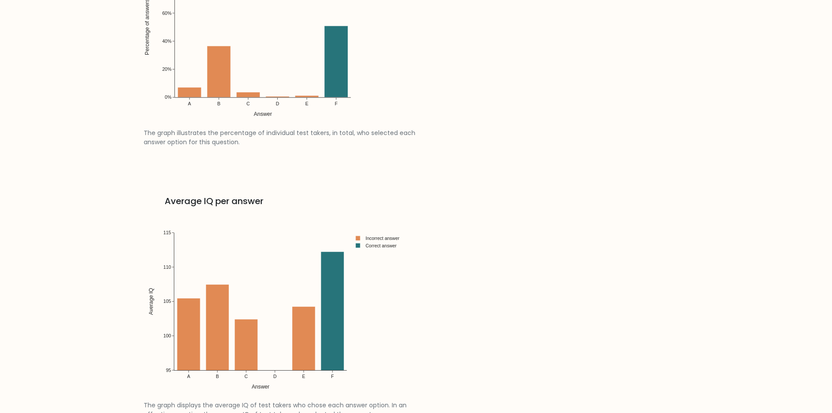
scroll to position [1382, 0]
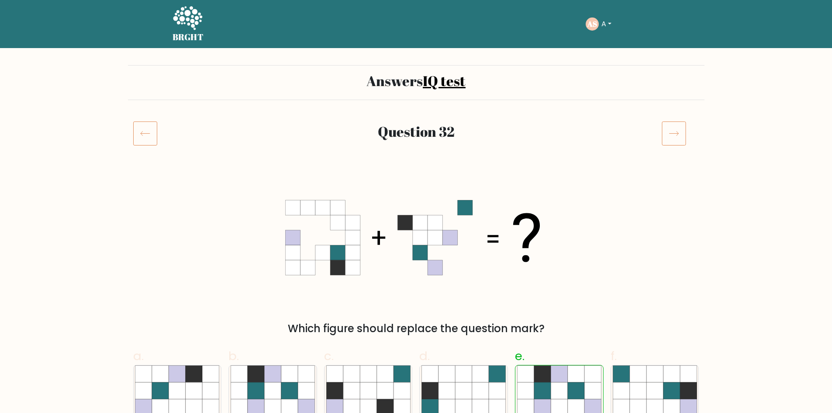
click at [683, 155] on div "Question 32" at bounding box center [416, 143] width 576 height 45
click at [680, 141] on icon at bounding box center [674, 133] width 24 height 24
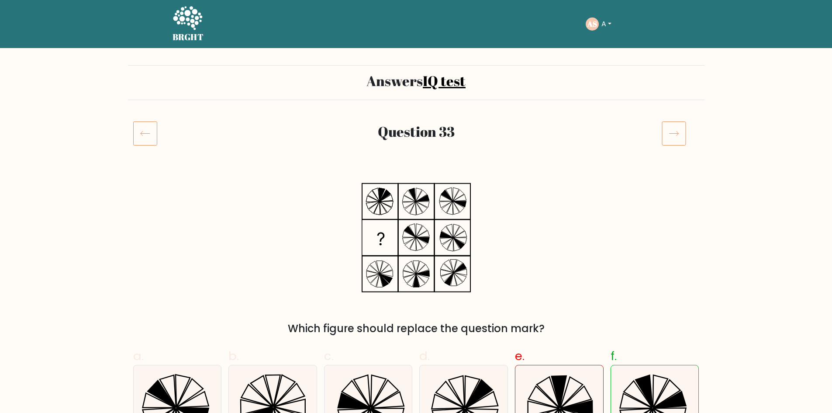
click at [589, 32] on div "AS A Dashboard Profile Settings Logout" at bounding box center [623, 24] width 74 height 20
click at [592, 15] on div "AS A Dashboard Profile Settings Logout" at bounding box center [623, 24] width 74 height 20
click at [189, 9] on icon at bounding box center [187, 19] width 30 height 26
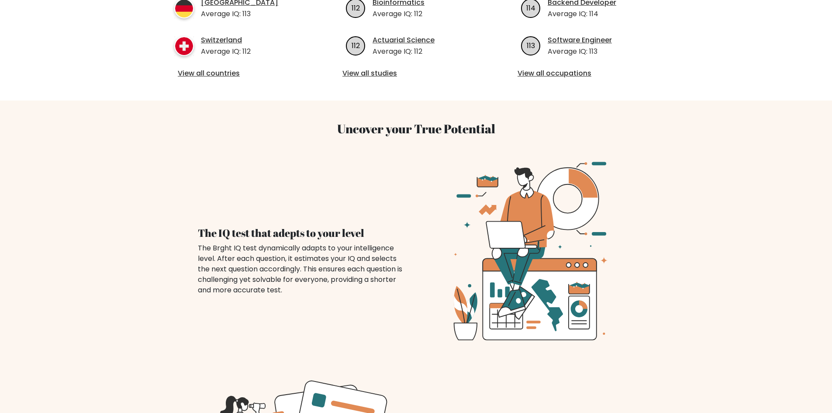
scroll to position [175, 0]
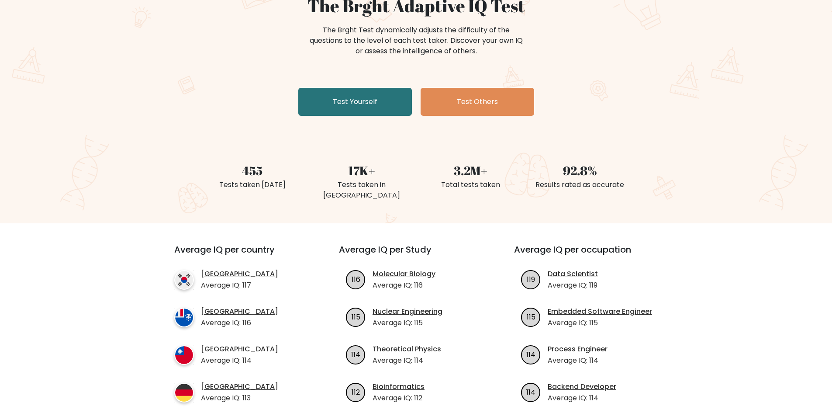
scroll to position [306, 0]
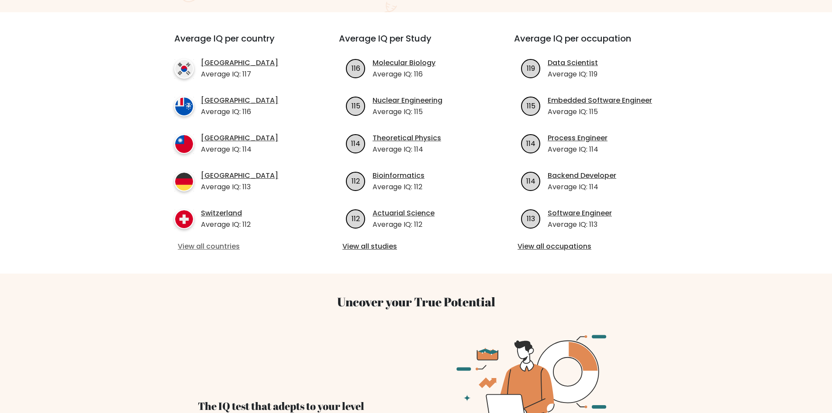
click at [227, 241] on link "View all countries" at bounding box center [241, 246] width 126 height 10
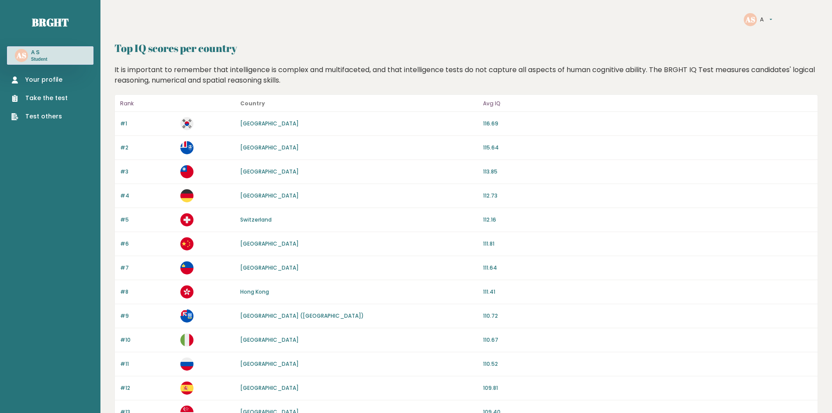
click at [40, 93] on ul "Your profile Take the test Test others" at bounding box center [39, 98] width 65 height 46
click at [43, 79] on link "Your profile" at bounding box center [39, 79] width 56 height 9
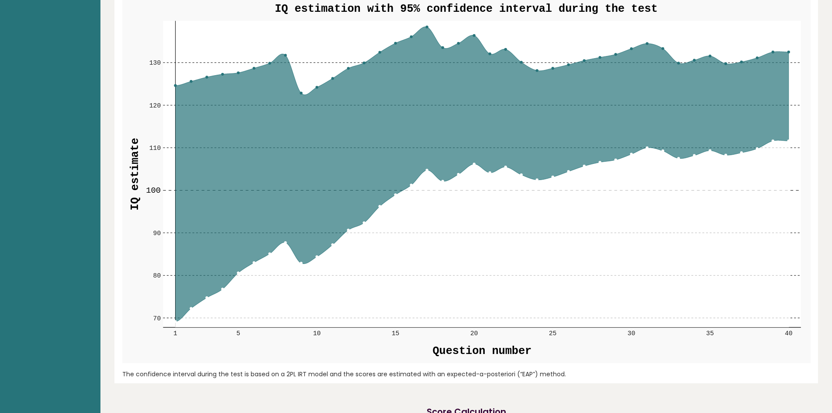
scroll to position [1048, 0]
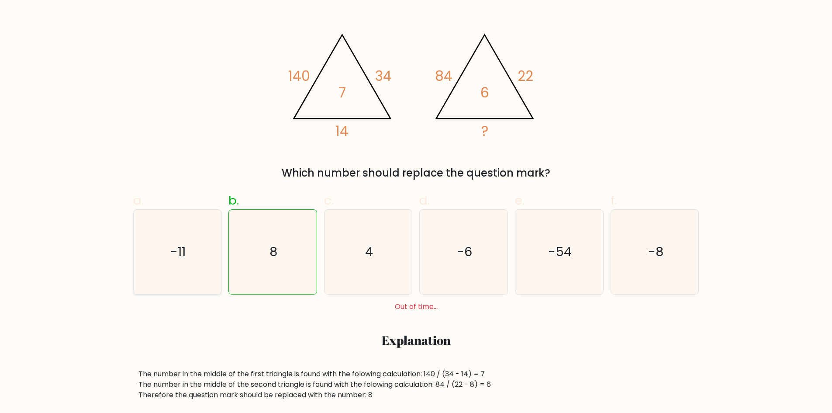
scroll to position [131, 0]
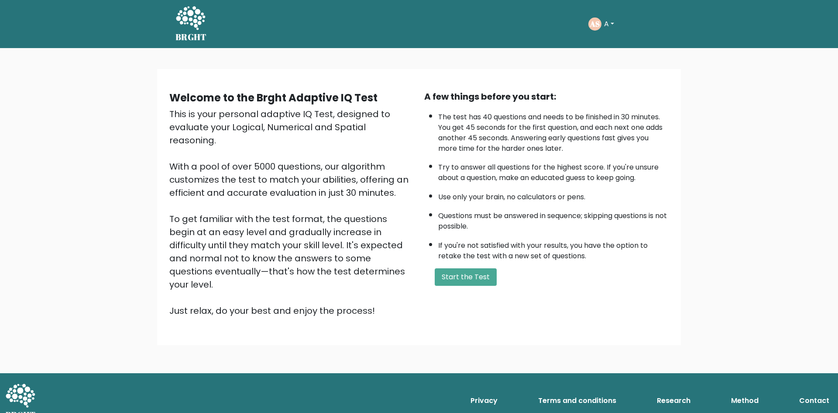
click icon
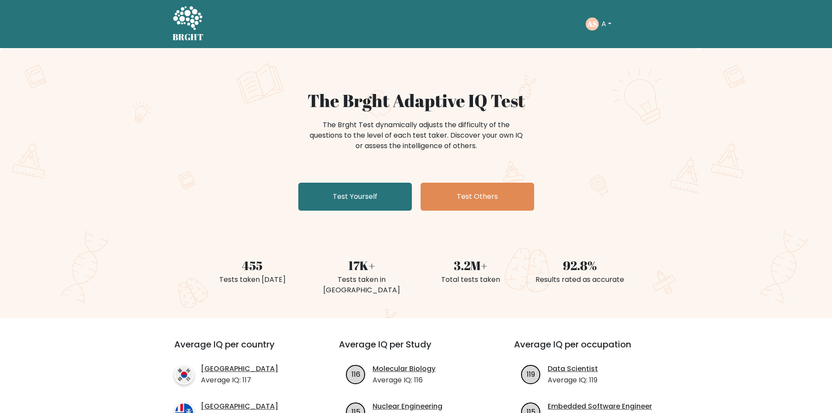
click at [603, 26] on button "A" at bounding box center [606, 23] width 15 height 11
click at [610, 42] on link "Dashboard" at bounding box center [620, 42] width 69 height 14
click at [603, 31] on div "AS A Dashboard Profile Settings Logout" at bounding box center [623, 24] width 74 height 20
click at [607, 26] on button "A" at bounding box center [606, 23] width 15 height 11
click at [612, 59] on link "Profile" at bounding box center [620, 56] width 69 height 14
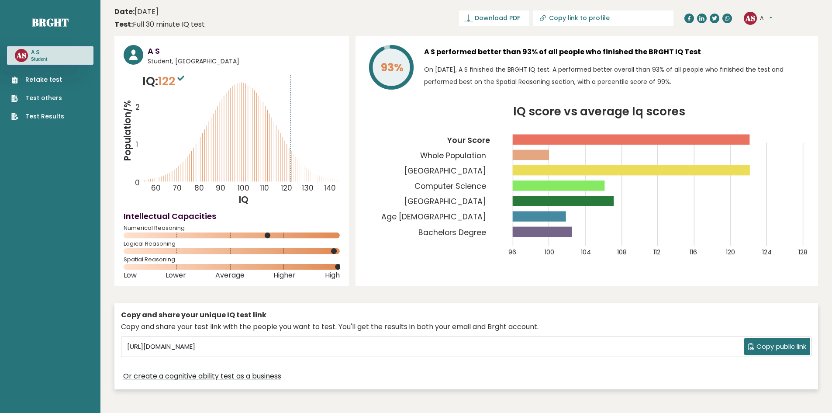
click at [176, 81] on span "122" at bounding box center [172, 81] width 28 height 16
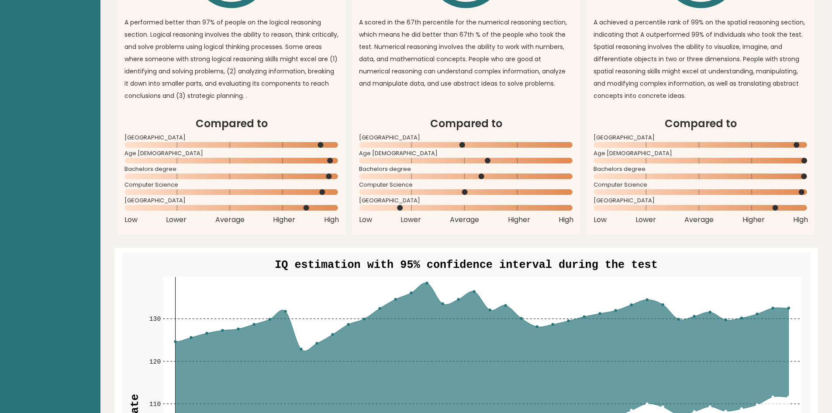
scroll to position [830, 0]
